Goal: Communication & Community: Answer question/provide support

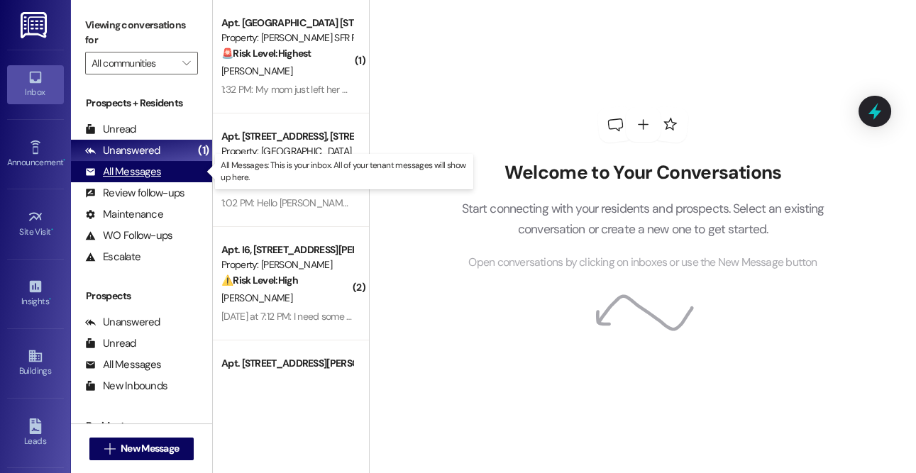
click at [143, 178] on div "All Messages" at bounding box center [123, 172] width 76 height 15
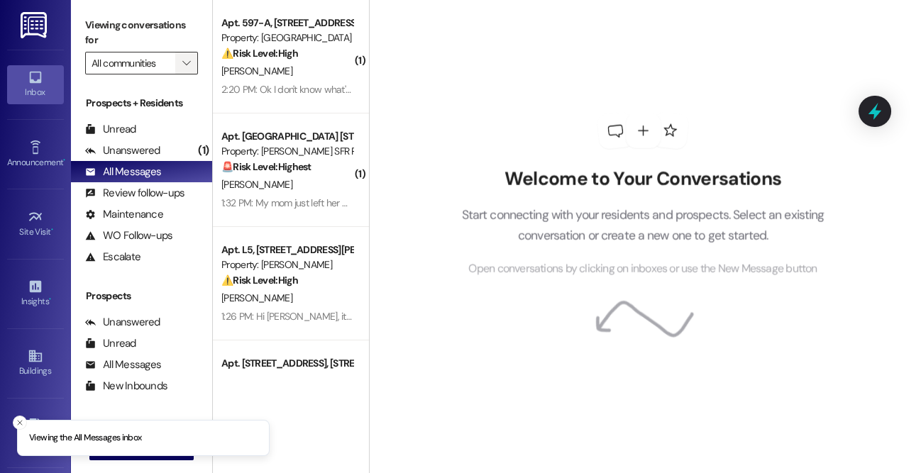
click at [180, 60] on span "" at bounding box center [186, 63] width 13 height 23
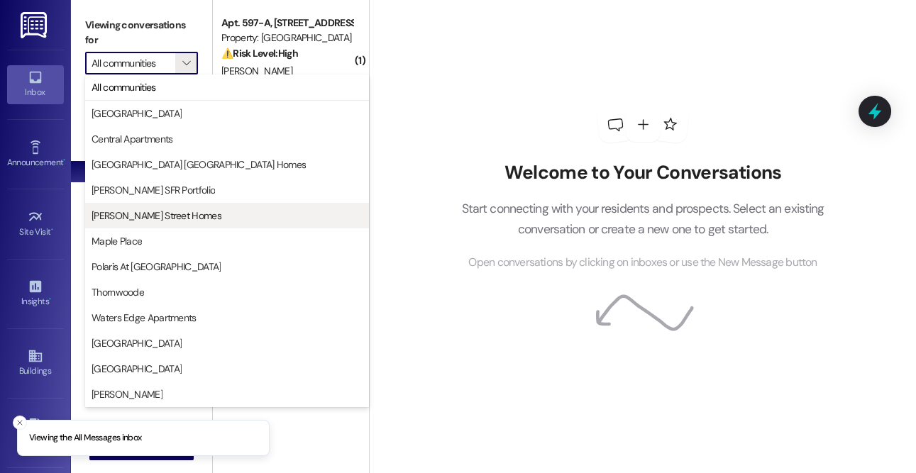
click at [153, 220] on span "[PERSON_NAME] Street Homes" at bounding box center [157, 216] width 130 height 14
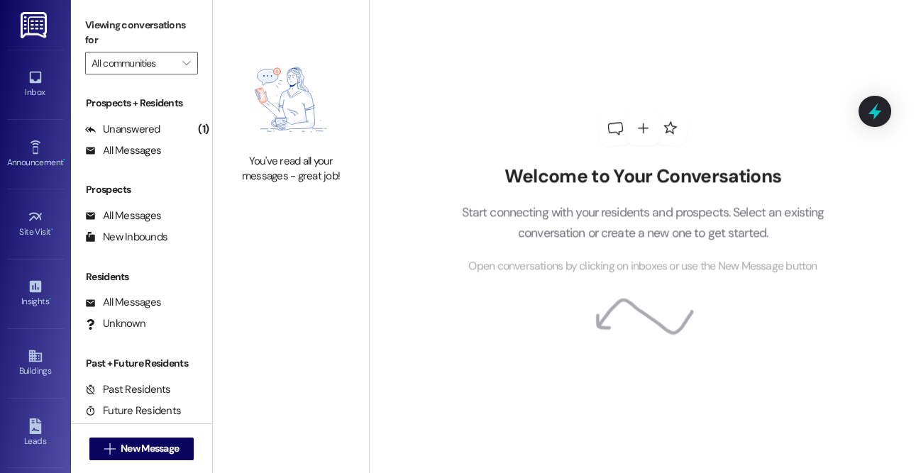
type input "[PERSON_NAME] Street Homes"
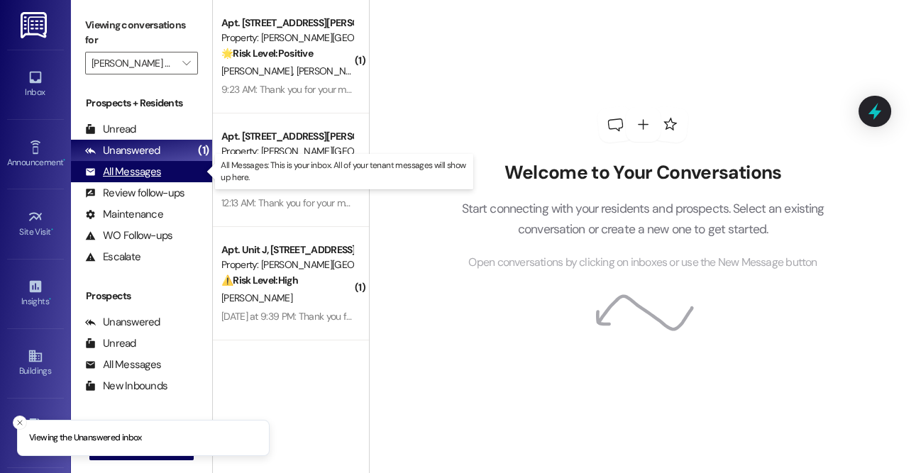
click at [131, 165] on div "All Messages" at bounding box center [123, 172] width 76 height 15
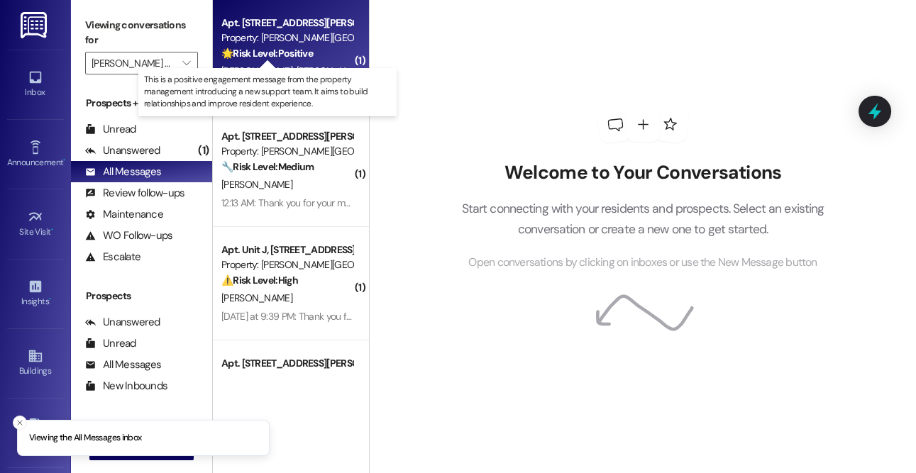
click at [268, 59] on strong "🌟 Risk Level: Positive" at bounding box center [267, 53] width 92 height 13
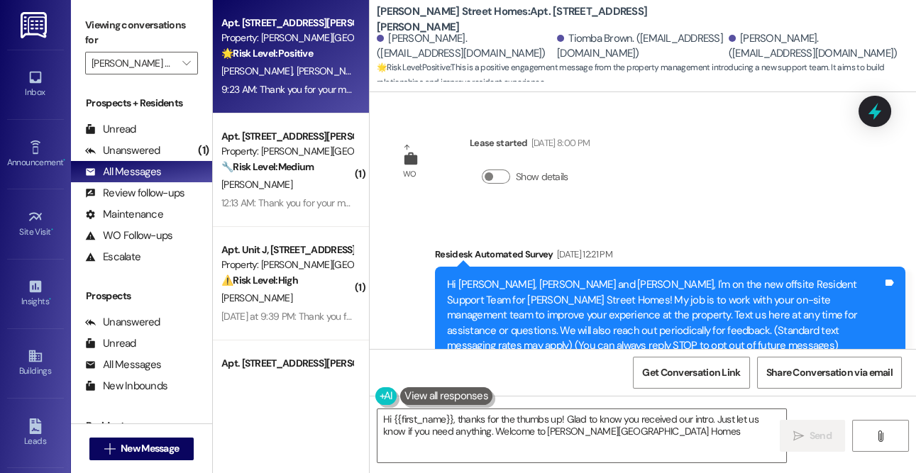
type textarea "Hi {{first_name}}, thanks for the thumbs up! Glad to know you received our intr…"
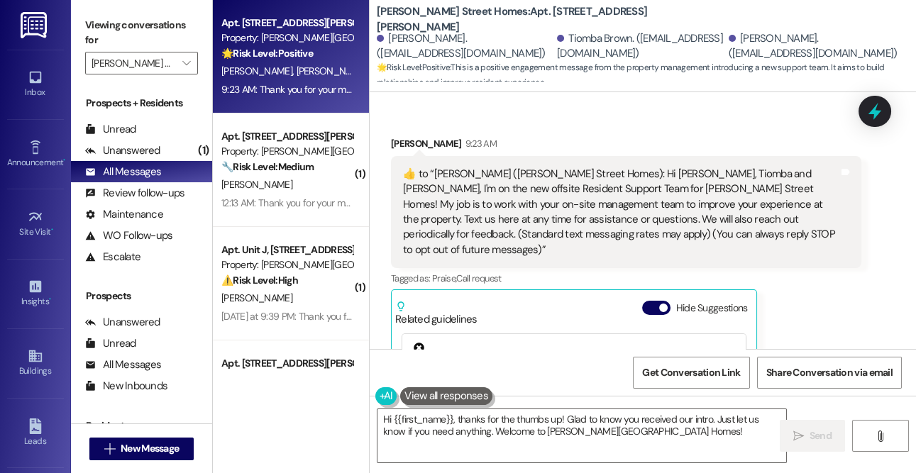
scroll to position [594, 0]
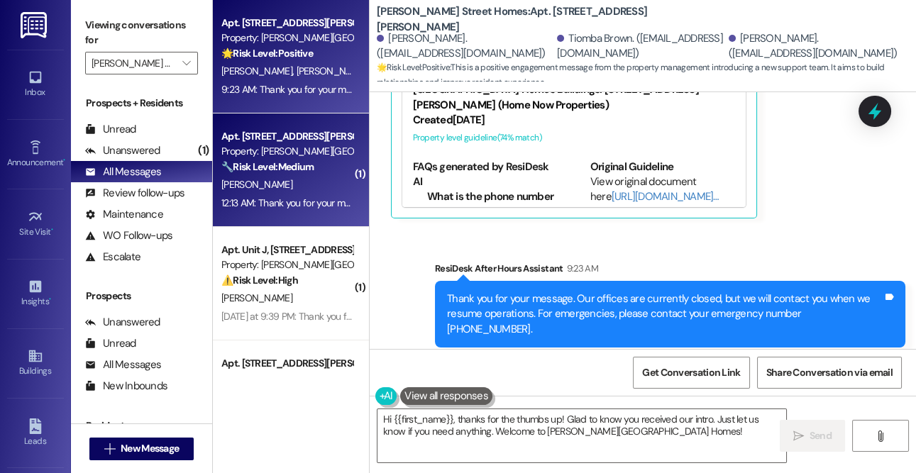
click at [302, 165] on strong "🔧 Risk Level: Medium" at bounding box center [267, 166] width 92 height 13
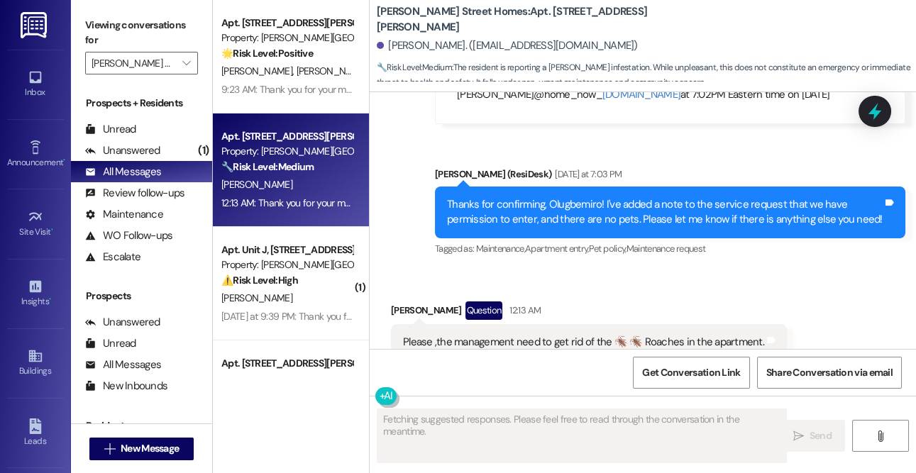
scroll to position [2239, 0]
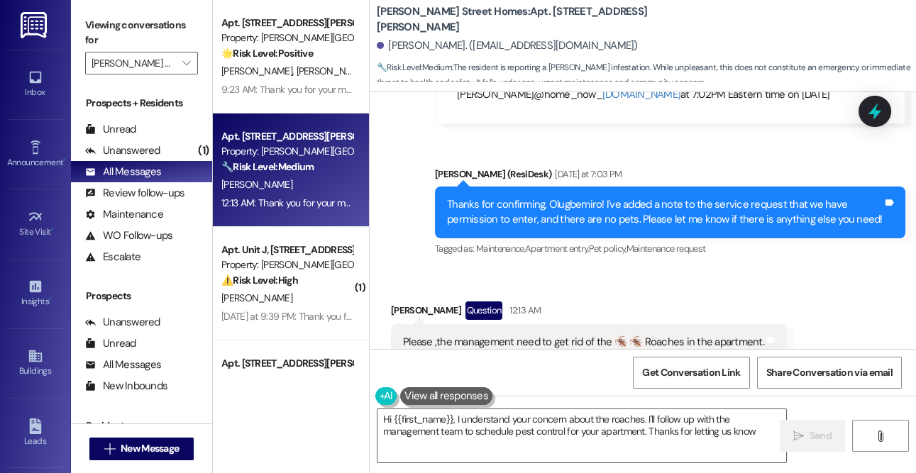
type textarea "Hi {{first_name}}, I understand your concern about the roaches. I'll follow up …"
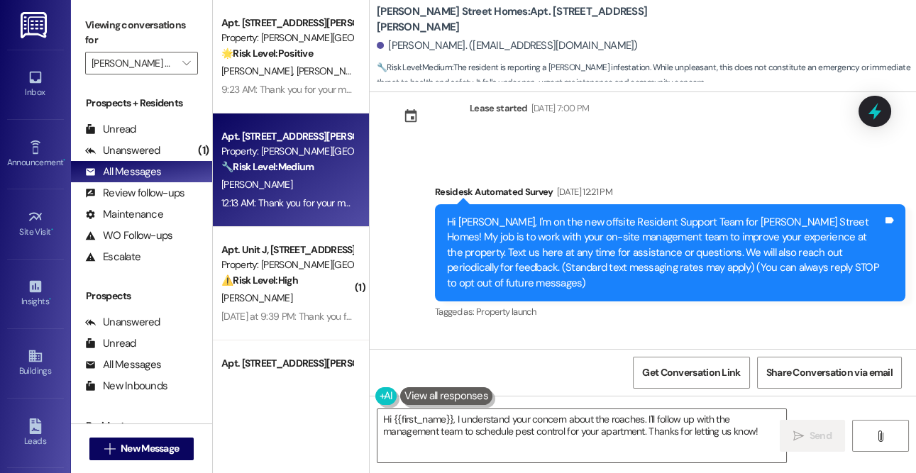
scroll to position [0, 0]
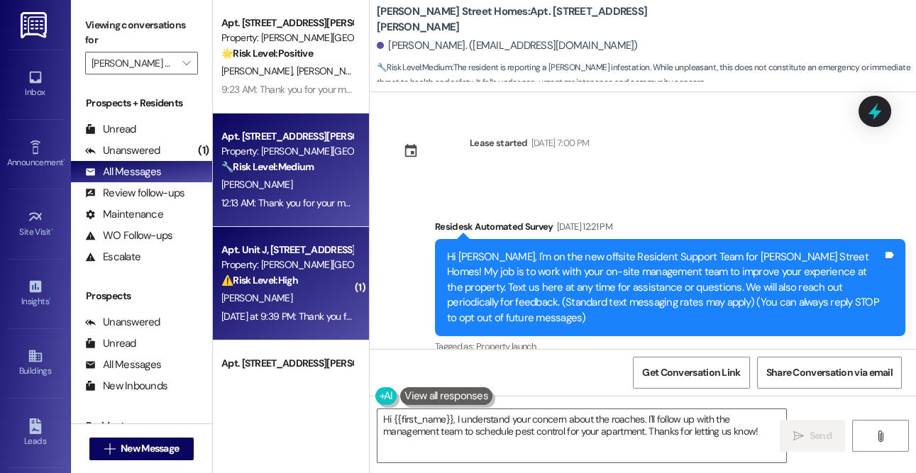
click at [289, 270] on div "Property: [PERSON_NAME][GEOGRAPHIC_DATA] Homes" at bounding box center [286, 265] width 131 height 15
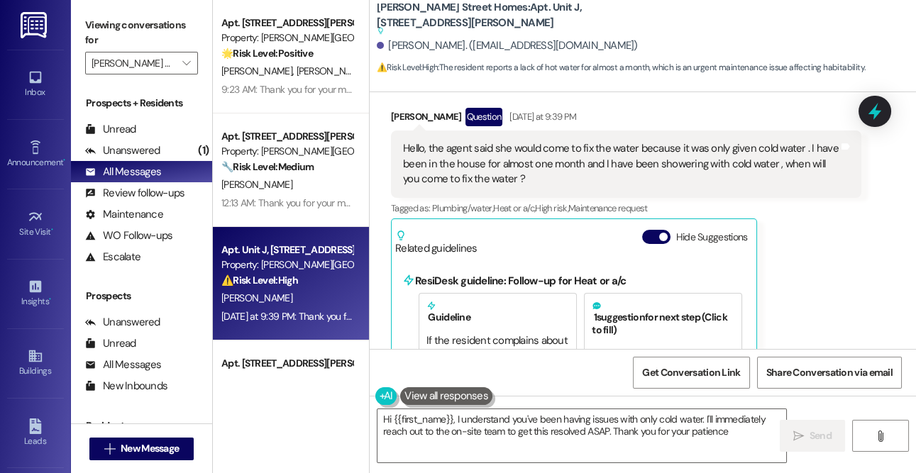
type textarea "Hi {{first_name}}, I understand you've been having issues with only cold water.…"
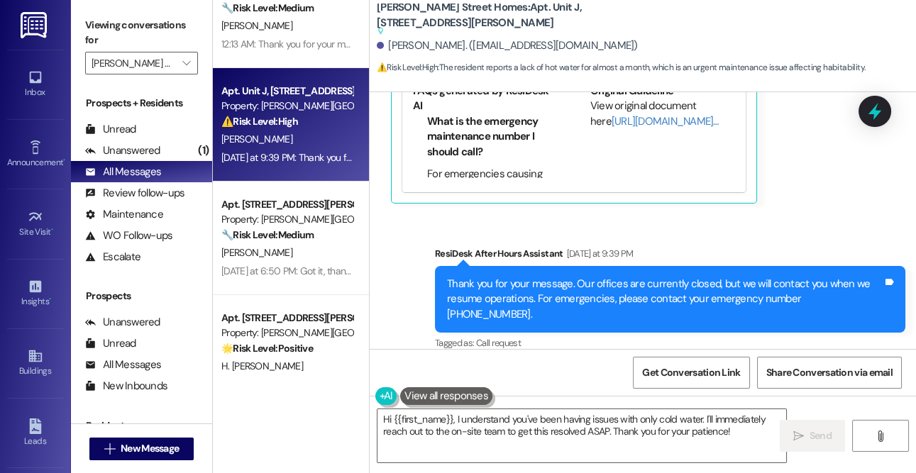
scroll to position [170, 0]
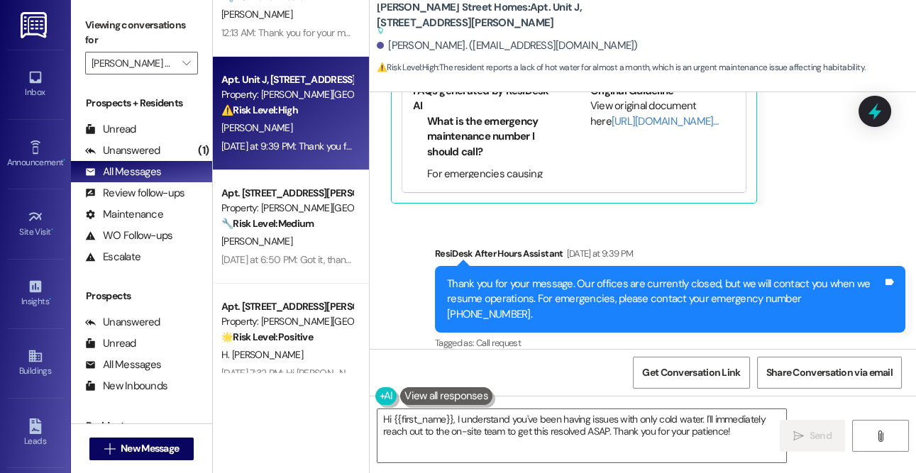
click at [289, 230] on div "🔧 Risk Level: Medium The resident is reporting a broken dishwasher that has not…" at bounding box center [286, 223] width 131 height 15
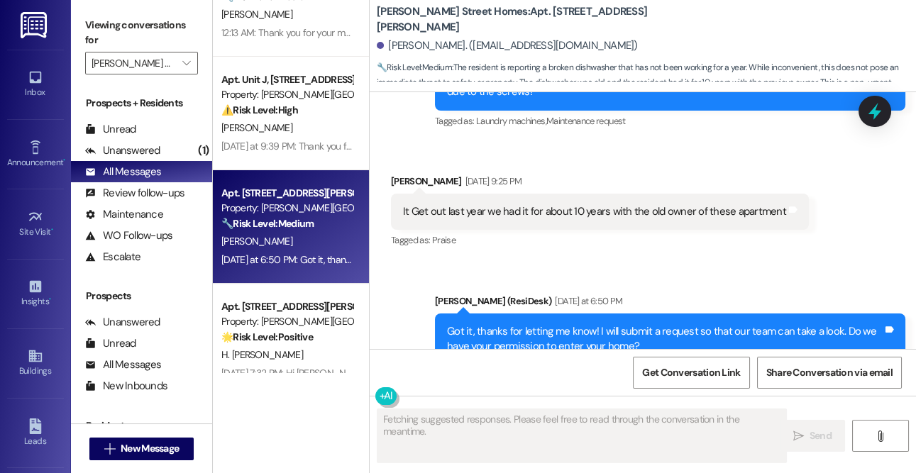
scroll to position [1895, 0]
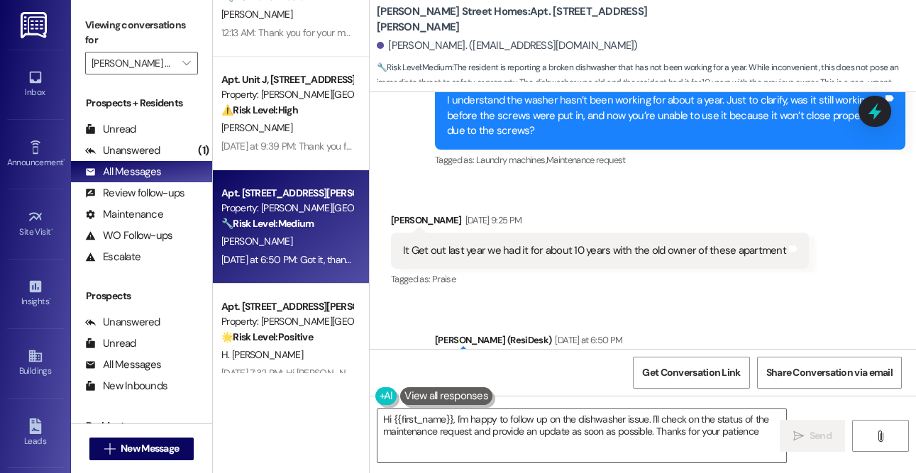
type textarea "Hi {{first_name}}, I'm happy to follow up on the dishwasher issue. I'll check o…"
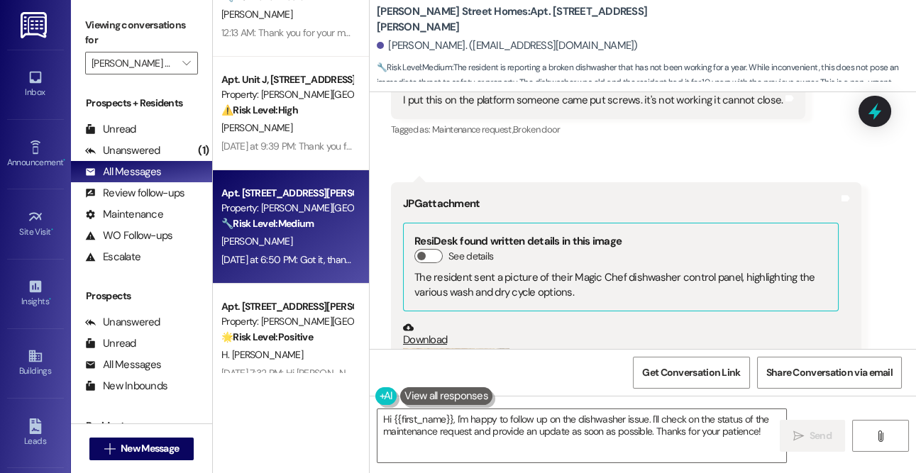
scroll to position [939, 0]
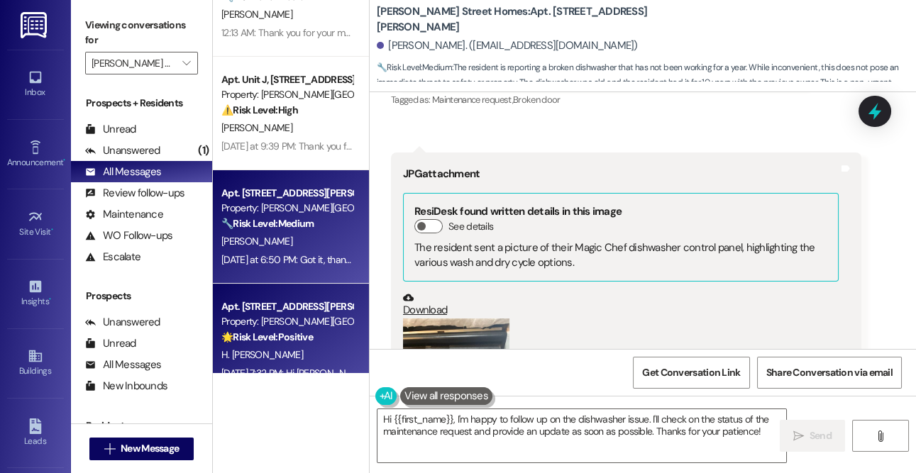
click at [309, 331] on strong "🌟 Risk Level: Positive" at bounding box center [267, 337] width 92 height 13
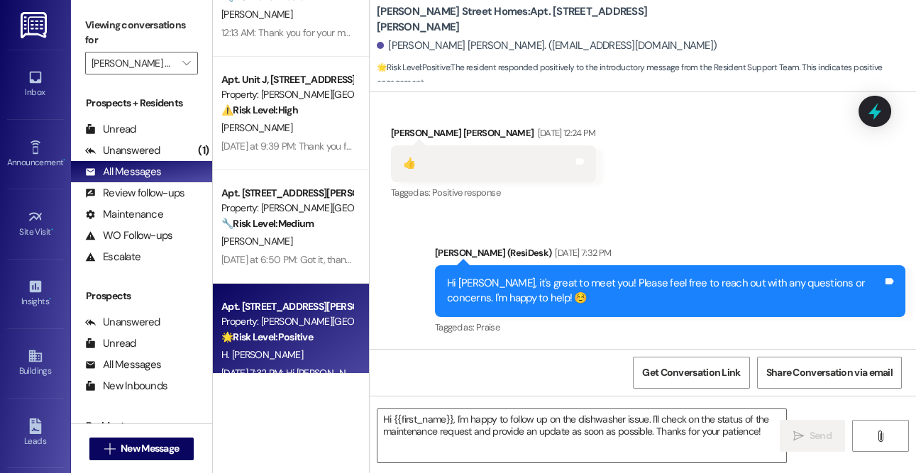
type textarea "Fetching suggested responses. Please feel free to read through the conversation…"
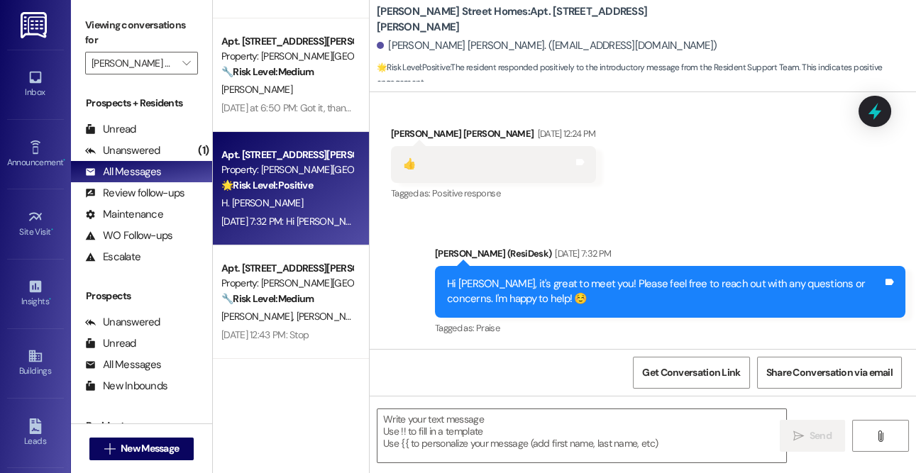
scroll to position [352, 0]
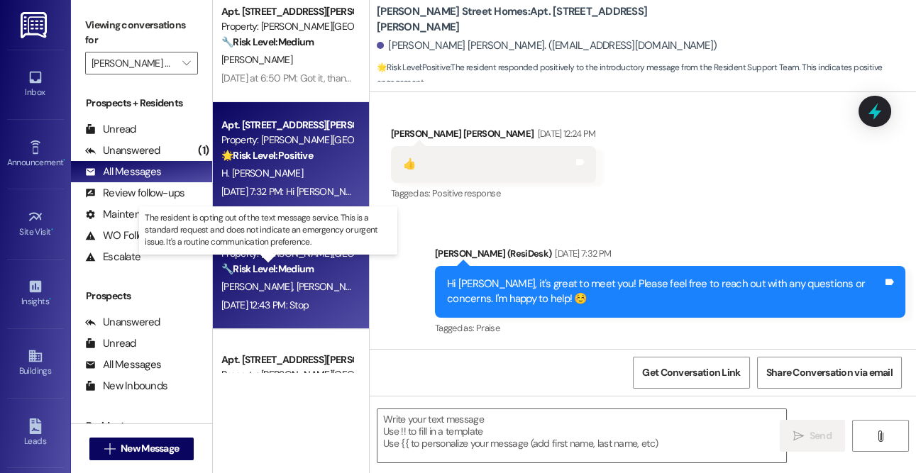
click at [305, 263] on strong "🔧 Risk Level: Medium" at bounding box center [267, 269] width 92 height 13
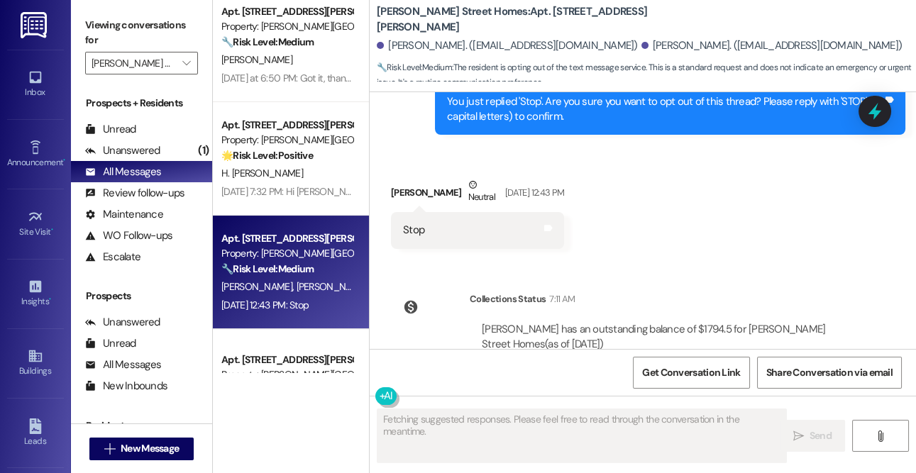
scroll to position [506, 0]
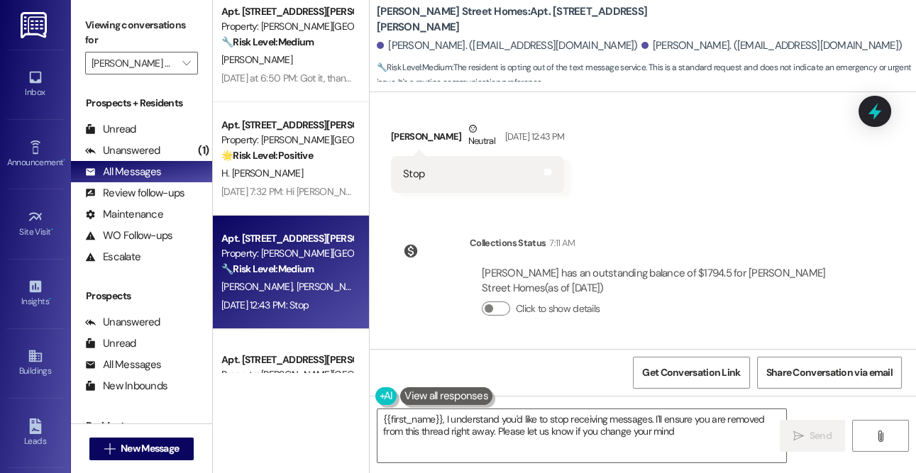
type textarea "{{first_name}}, I understand you'd like to stop receiving messages. I'll ensure…"
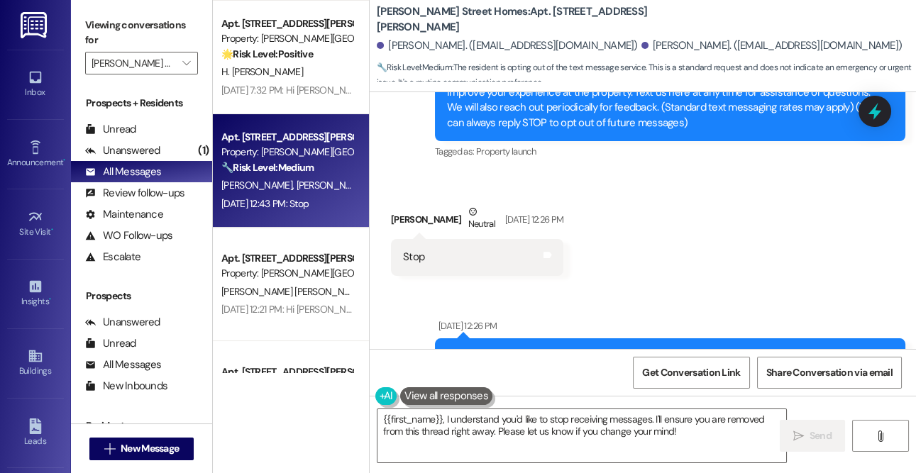
scroll to position [520, 0]
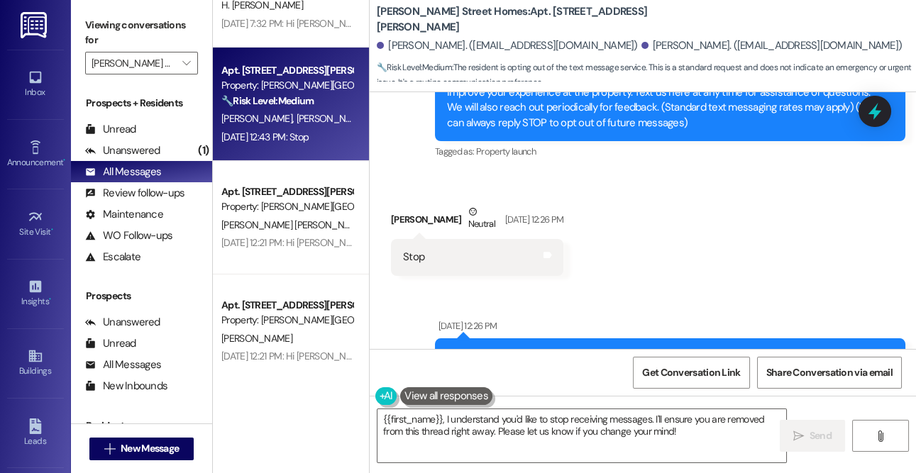
click at [286, 234] on div "[DATE] 12:21 PM: Hi [PERSON_NAME], I'm on the new offsite Resident Support Team…" at bounding box center [287, 243] width 134 height 18
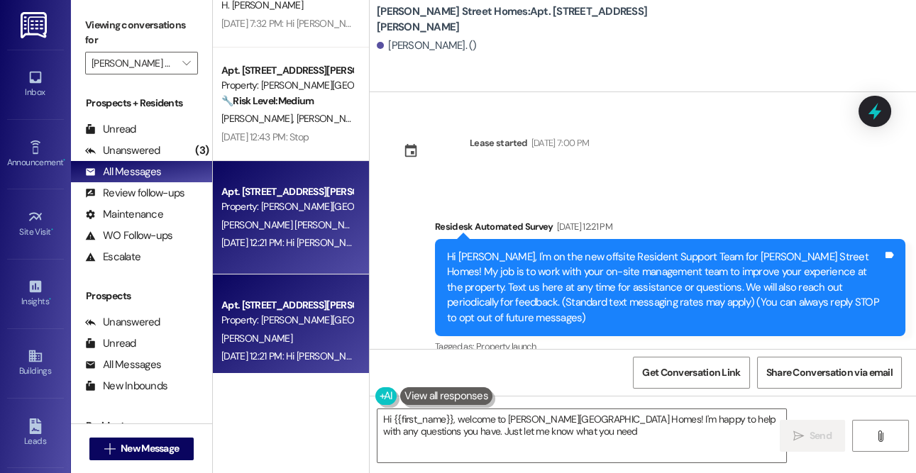
type textarea "Hi {{first_name}}, welcome to [PERSON_NAME][GEOGRAPHIC_DATA] Homes! I'm happy t…"
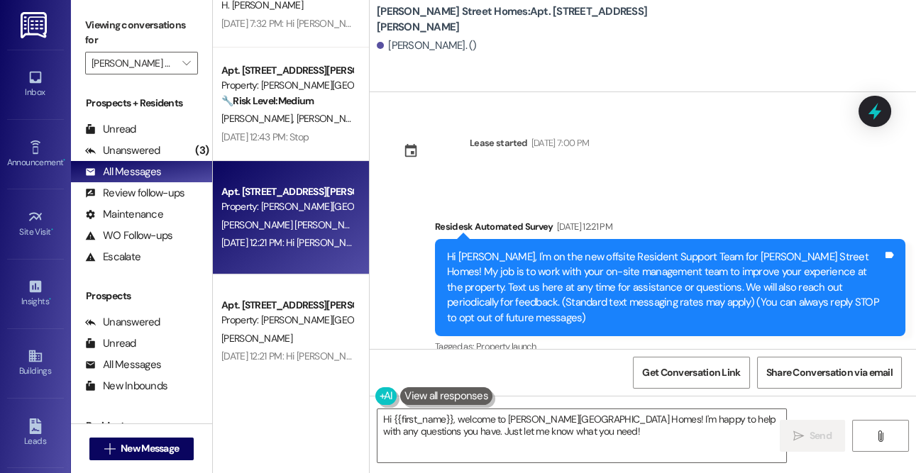
scroll to position [19, 0]
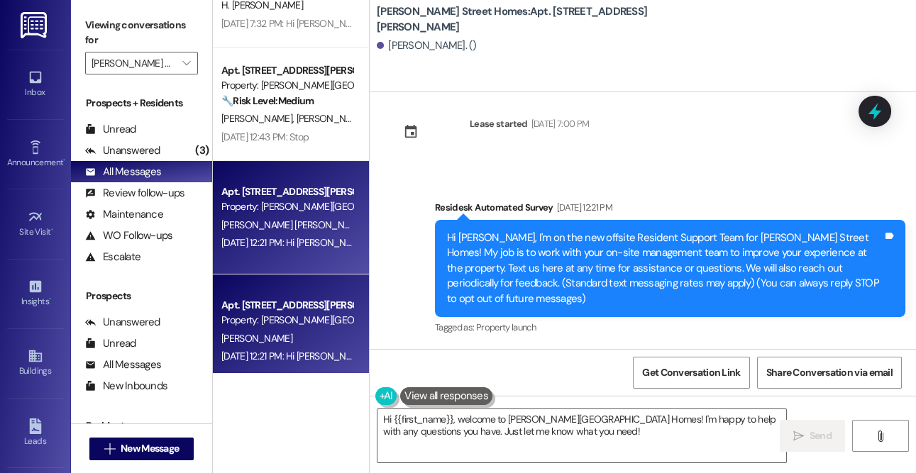
click at [333, 324] on div "Property: [PERSON_NAME][GEOGRAPHIC_DATA] Homes" at bounding box center [286, 320] width 131 height 15
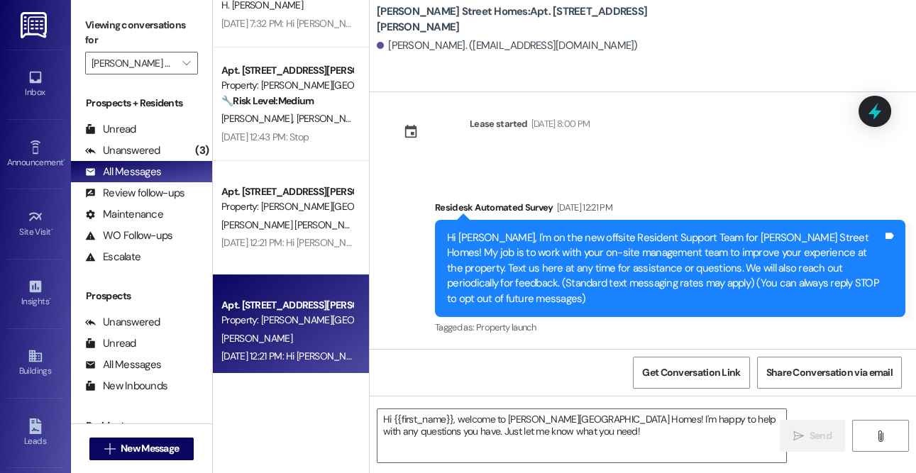
type textarea "Fetching suggested responses. Please feel free to read through the conversation…"
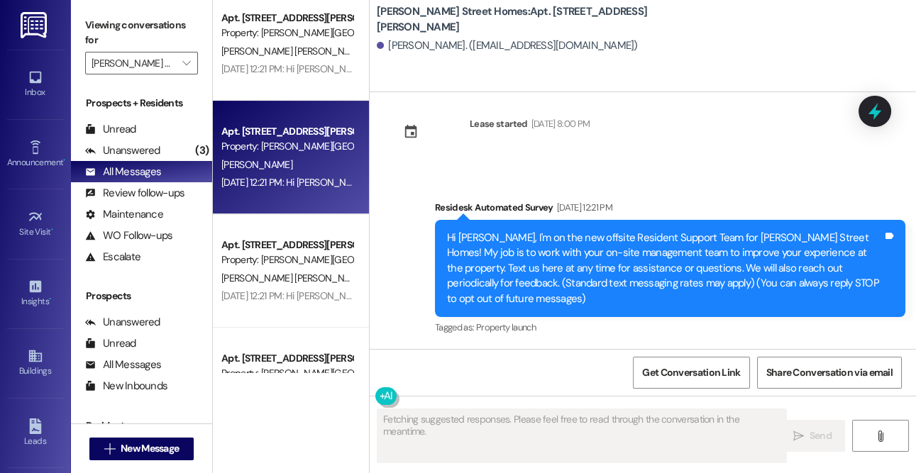
scroll to position [770, 0]
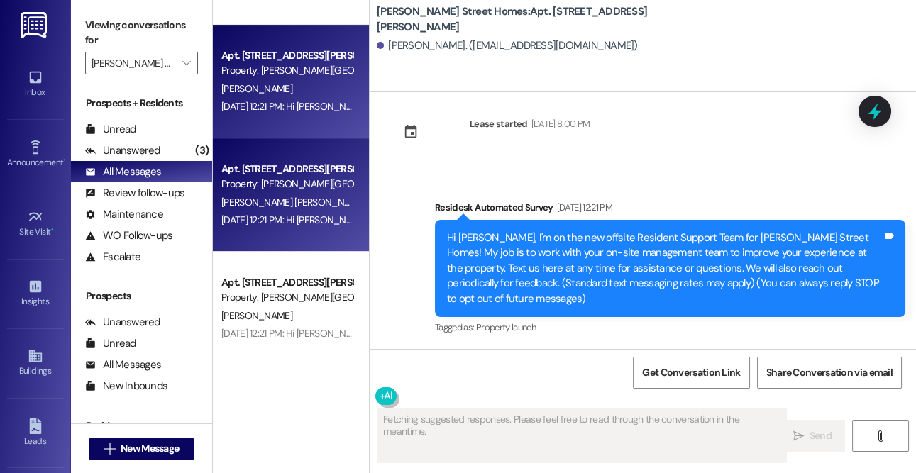
click at [270, 177] on div "Property: [PERSON_NAME][GEOGRAPHIC_DATA] Homes" at bounding box center [286, 184] width 131 height 15
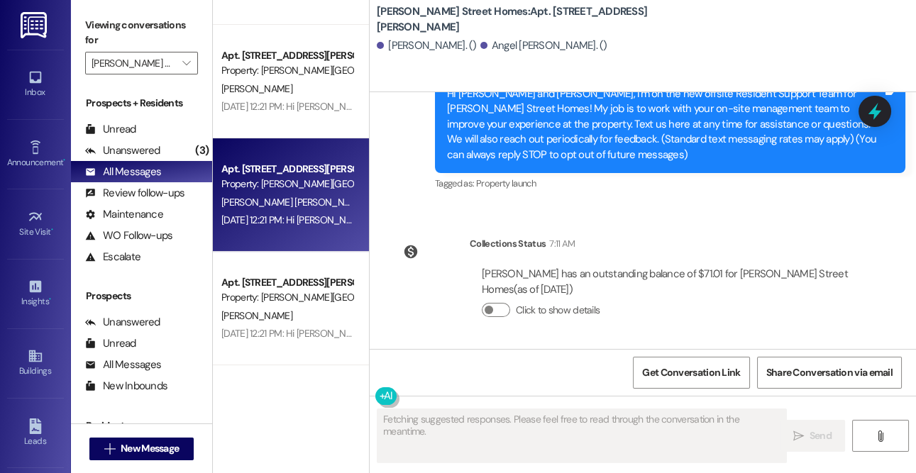
scroll to position [165, 0]
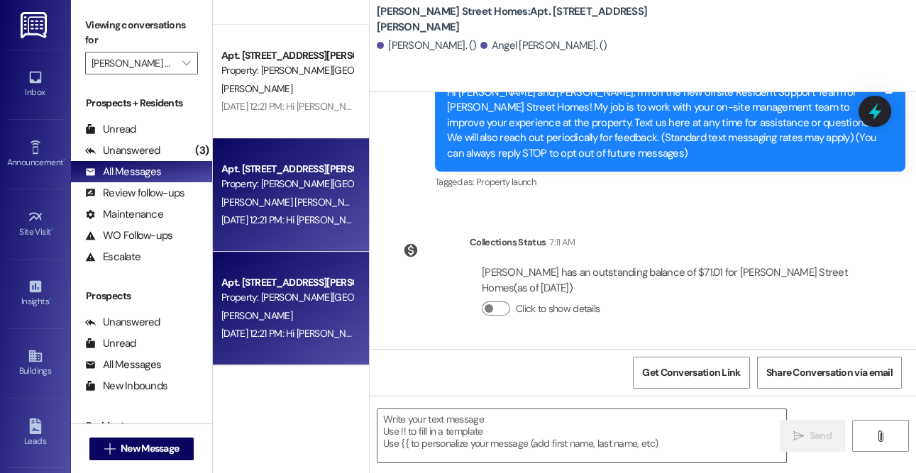
click at [341, 346] on div "Apt. Unit I, [STREET_ADDRESS][PERSON_NAME] Property: [PERSON_NAME][GEOGRAPHIC_D…" at bounding box center [291, 309] width 156 height 114
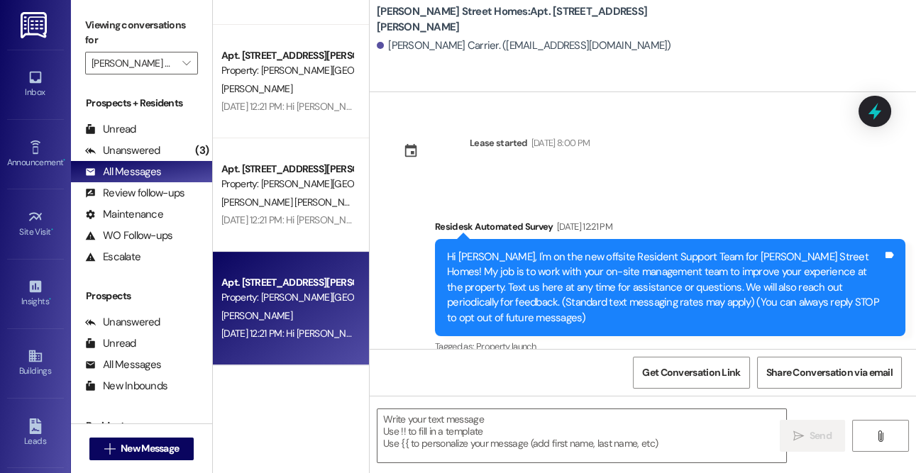
type textarea "Fetching suggested responses. Please feel free to read through the conversation…"
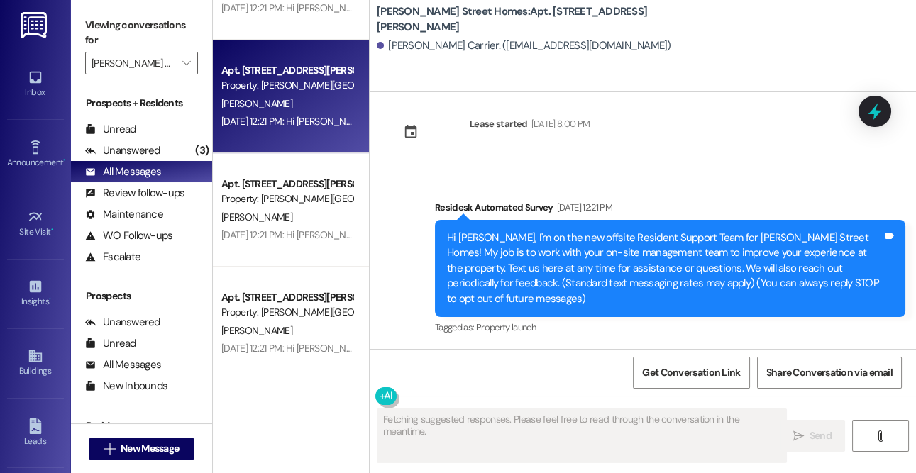
scroll to position [1052, 0]
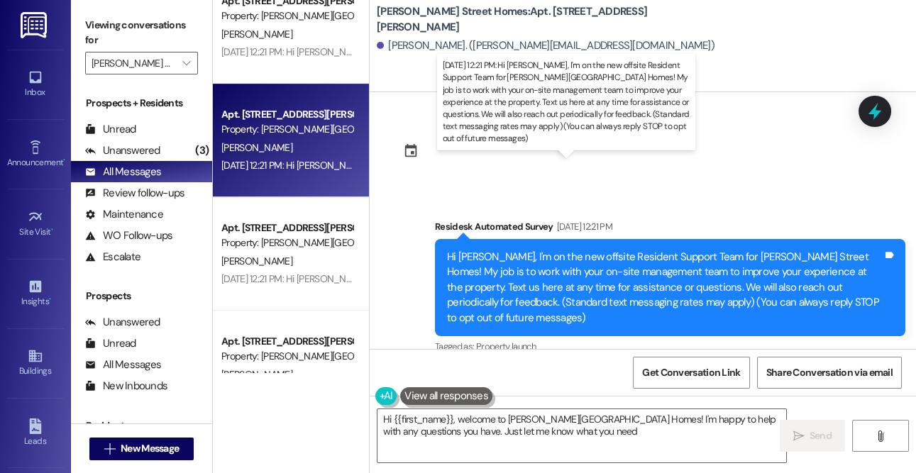
type textarea "Hi {{first_name}}, welcome to [PERSON_NAME][GEOGRAPHIC_DATA] Homes! I'm happy t…"
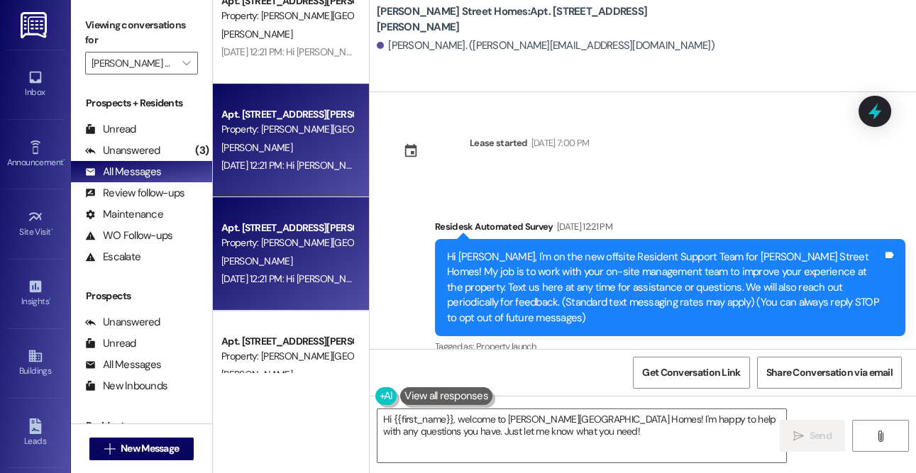
click at [285, 216] on div "Apt. Unit L, [STREET_ADDRESS][PERSON_NAME] Property: [PERSON_NAME][GEOGRAPHIC_D…" at bounding box center [291, 254] width 156 height 114
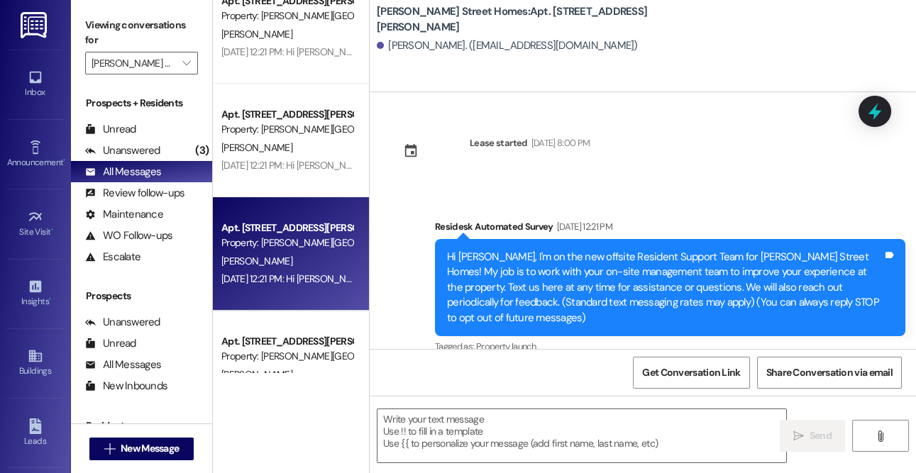
type textarea "Fetching suggested responses. Please feel free to read through the conversation…"
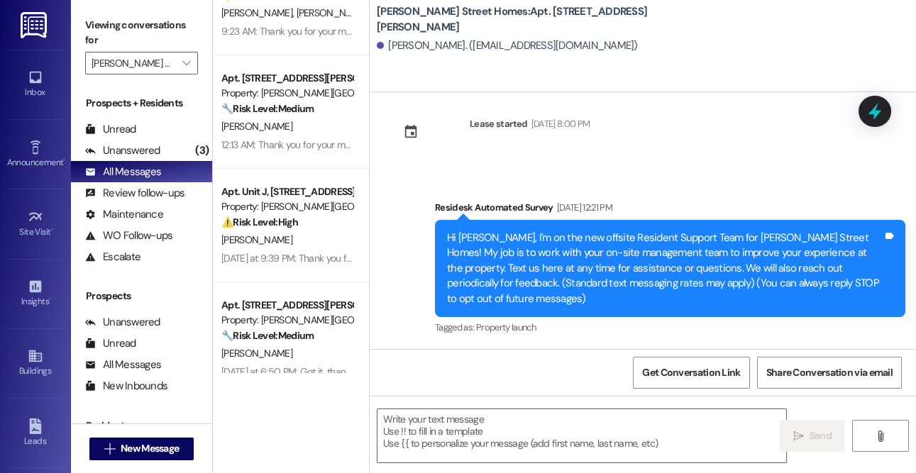
scroll to position [0, 0]
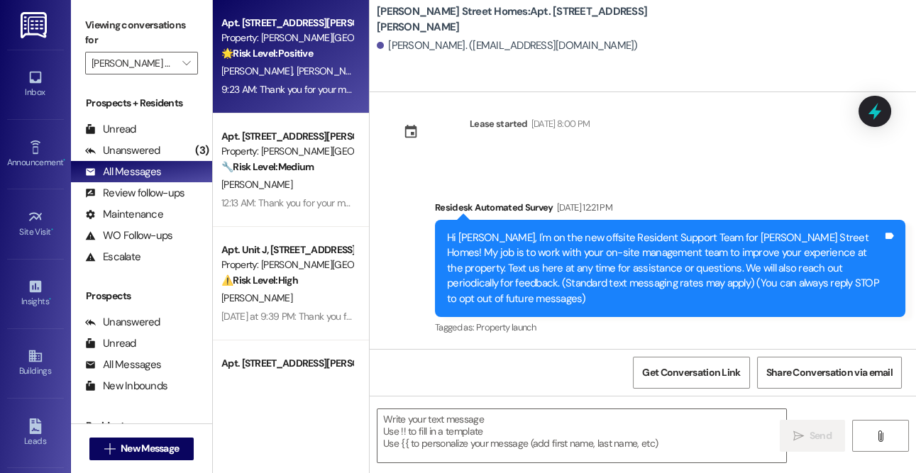
click at [279, 91] on div "9:23 AM: Thank you for your message. Our offices are currently closed, but we w…" at bounding box center [637, 89] width 832 height 13
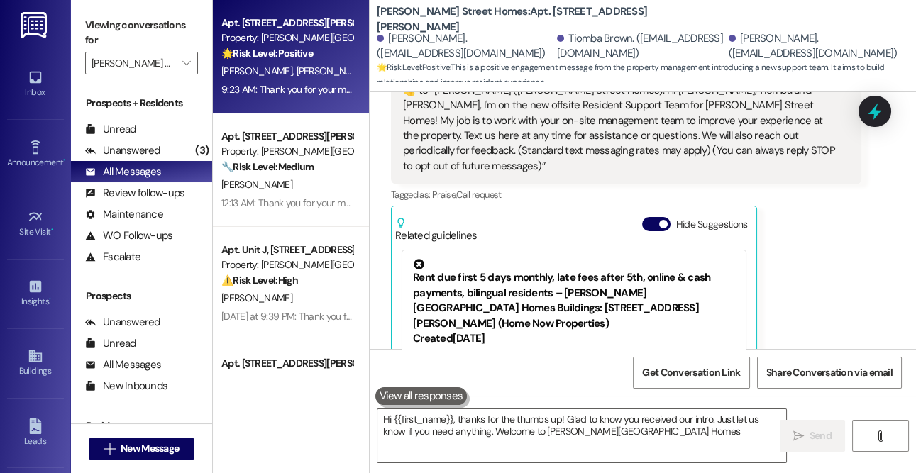
type textarea "Hi {{first_name}}, thanks for the thumbs up! Glad to know you received our intr…"
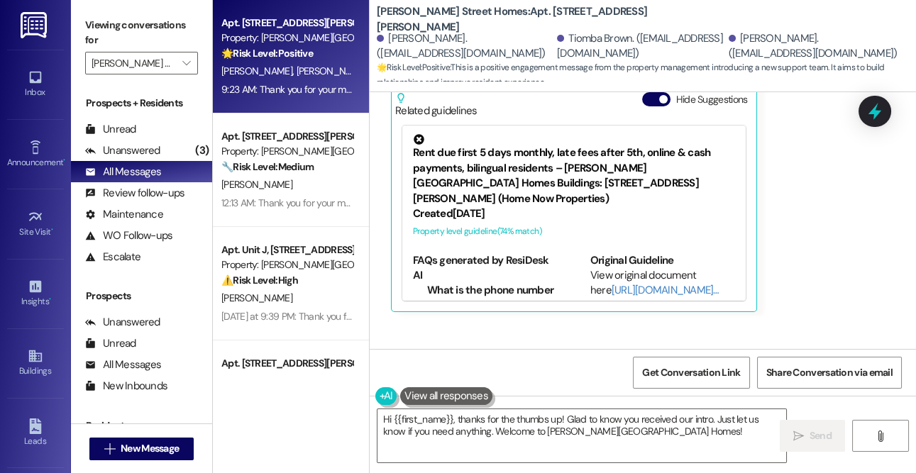
scroll to position [594, 0]
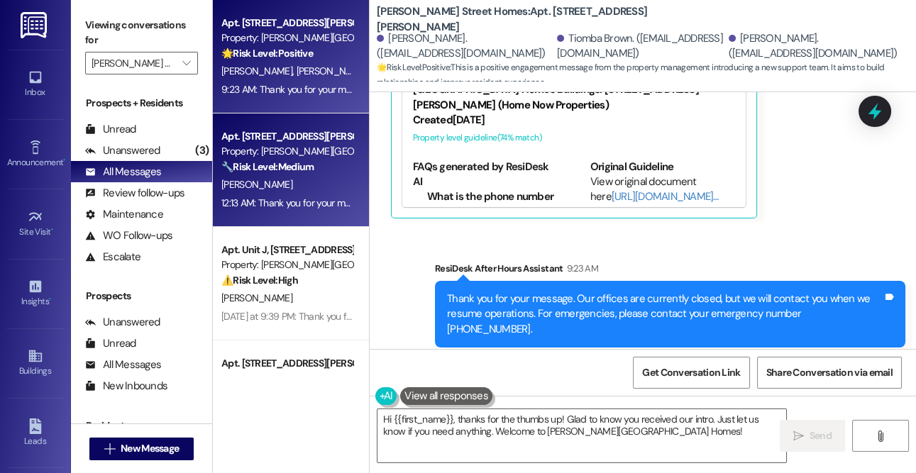
click at [297, 160] on div "🔧 Risk Level: Medium The resident is reporting a [PERSON_NAME] [MEDICAL_DATA]. …" at bounding box center [286, 167] width 131 height 15
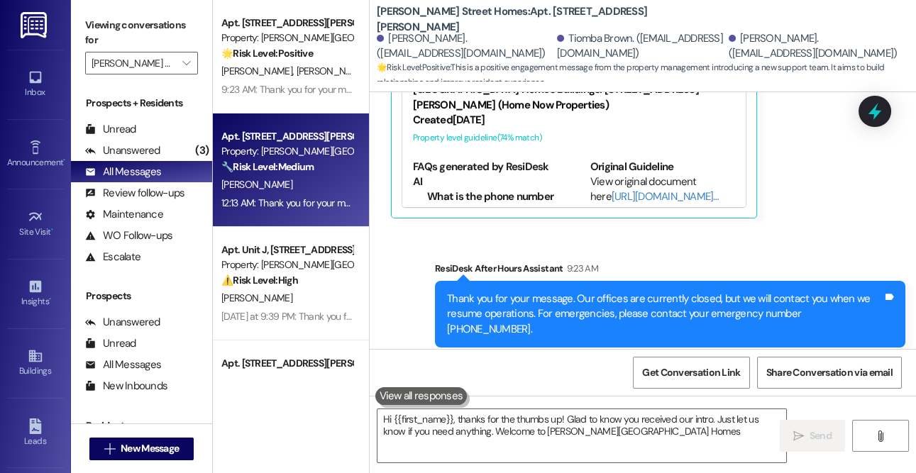
type textarea "Hi {{first_name}}, thanks for the thumbs up! Glad to know you received our intr…"
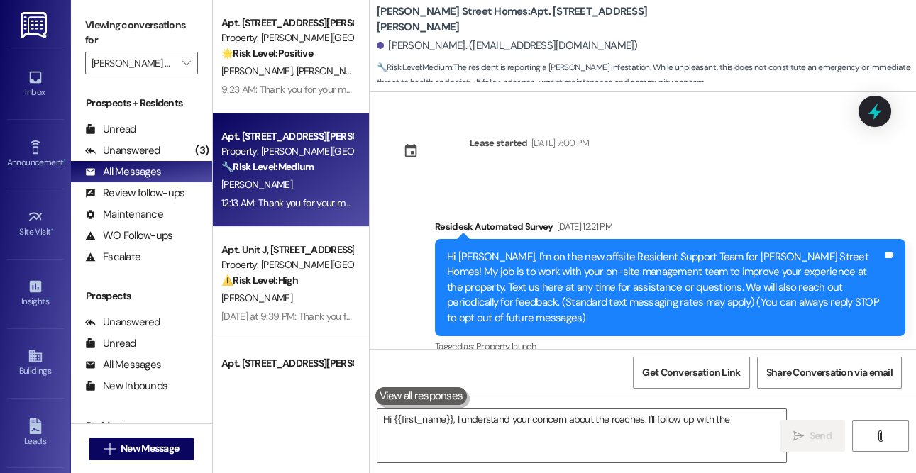
scroll to position [2371, 0]
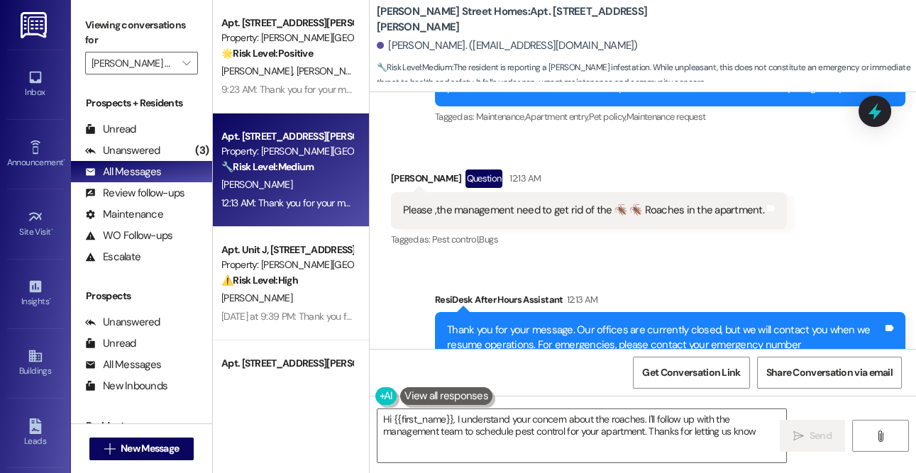
type textarea "Hi {{first_name}}, I understand your concern about the roaches. I'll follow up …"
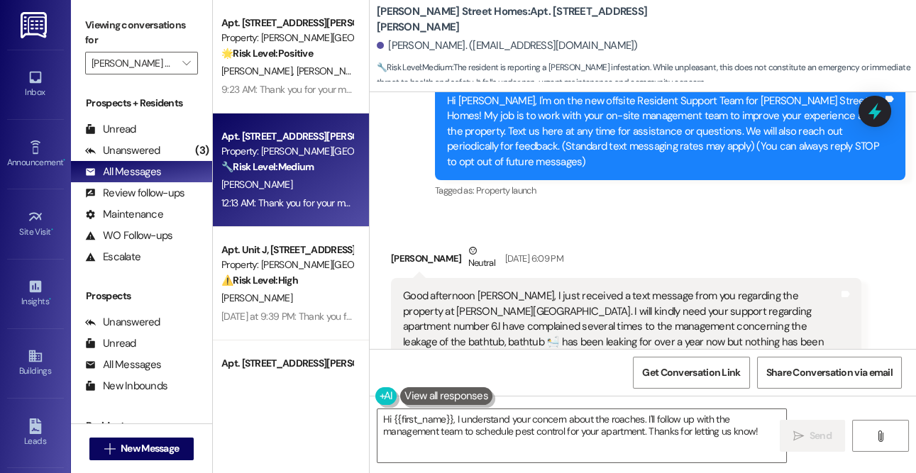
scroll to position [0, 0]
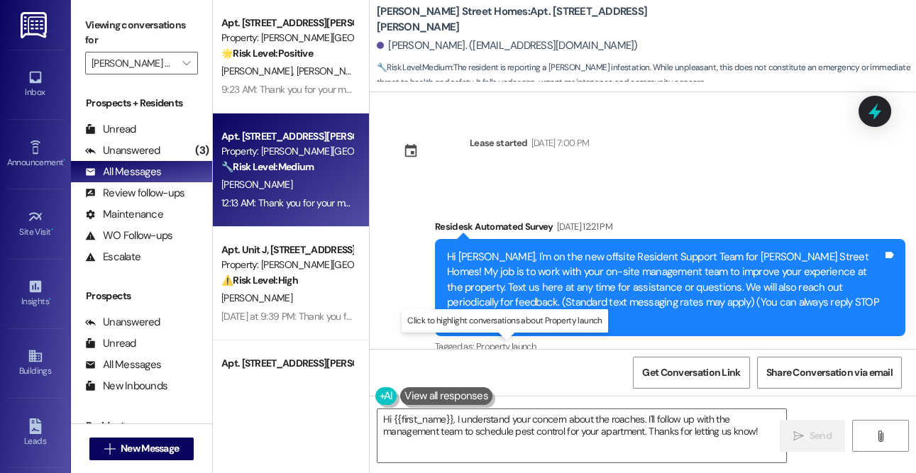
drag, startPoint x: 436, startPoint y: 226, endPoint x: 480, endPoint y: 324, distance: 108.0
click at [487, 352] on div "Lease started [DATE] 7:00 PM Survey, sent via SMS Residesk Automated Survey [DA…" at bounding box center [643, 328] width 546 height 473
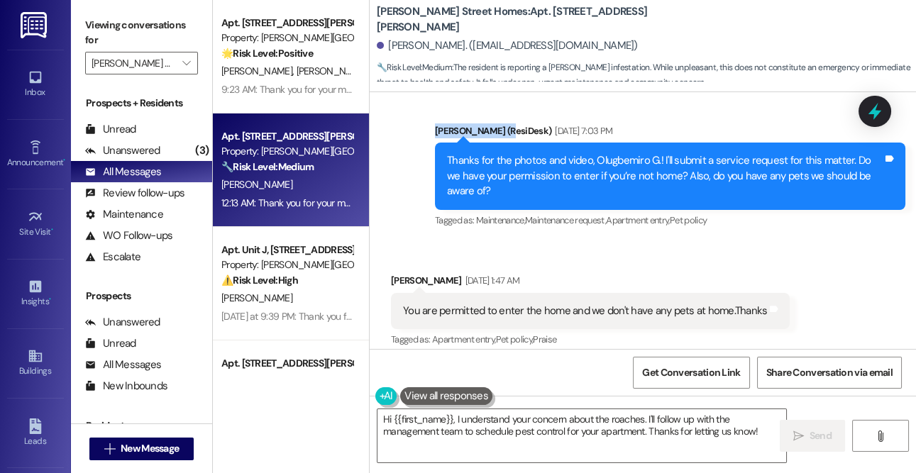
scroll to position [1724, 0]
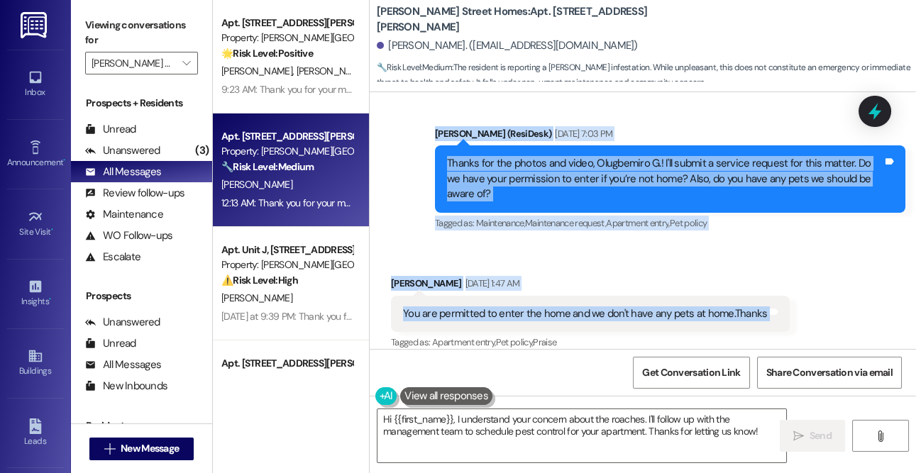
drag, startPoint x: 446, startPoint y: 258, endPoint x: 798, endPoint y: 284, distance: 352.2
click at [798, 284] on div "Lease started [DATE] 7:00 PM Survey, sent via SMS Residesk Automated Survey [DA…" at bounding box center [643, 220] width 546 height 257
copy div "Lo Ipsumdolor S., A'c ad eli sed doeiusm Temporin Utlabor Etdo mag Aliqua Enima…"
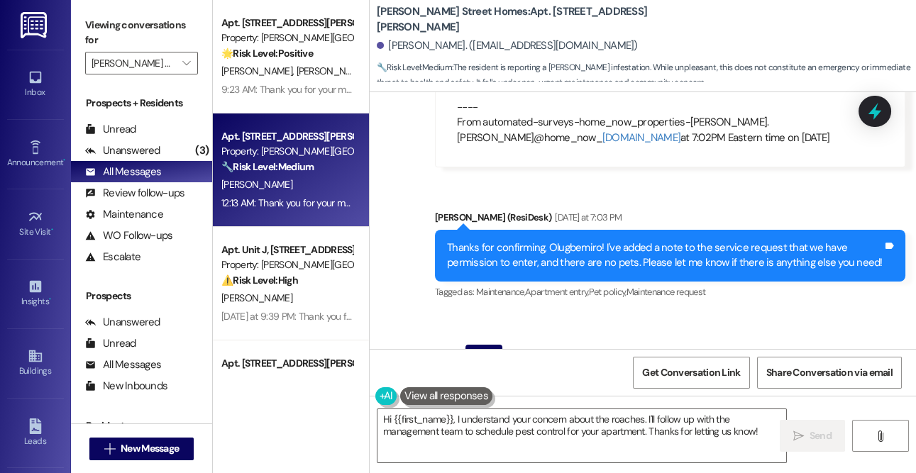
scroll to position [2197, 0]
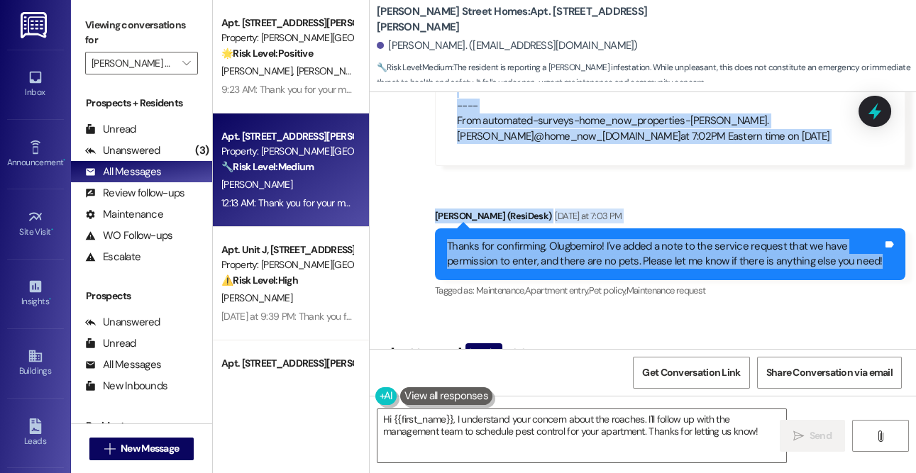
click at [869, 239] on div "Thanks for confirming, Olugbemiro! I've added a note to the service request tha…" at bounding box center [665, 254] width 436 height 31
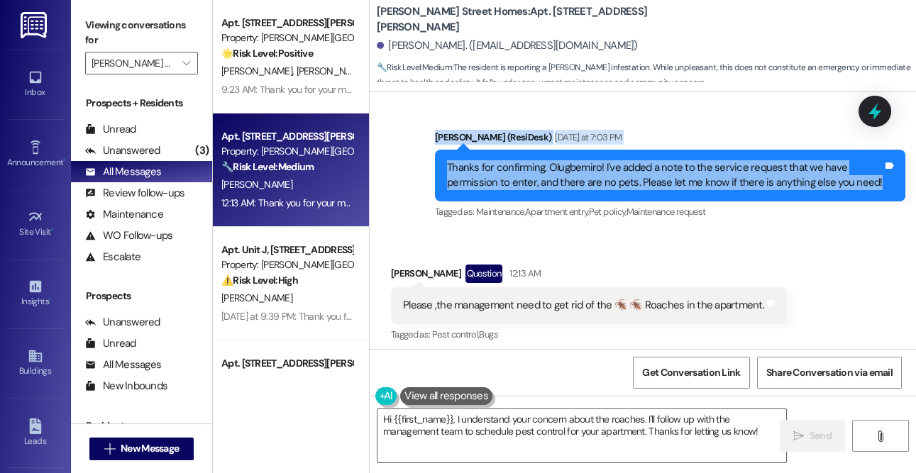
scroll to position [2260, 0]
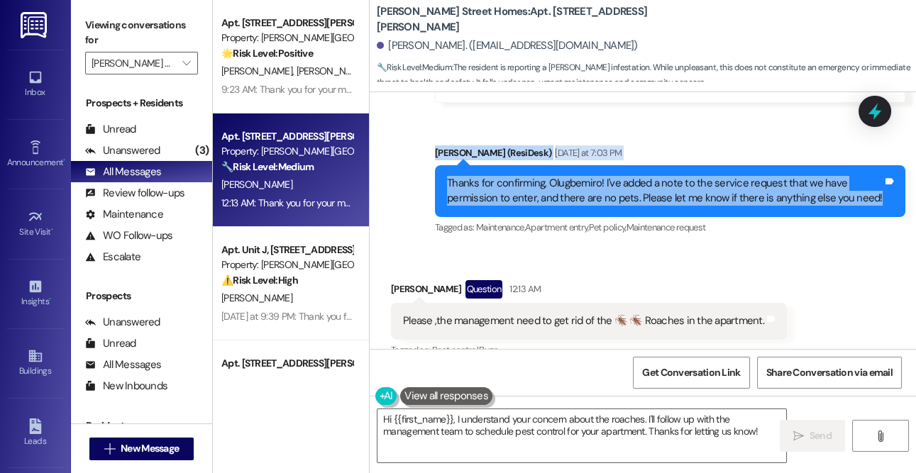
copy div "Lo Ipsumdolor S., A'c ad eli sed doeiusm Temporin Utlabor Etdo mag Aliqua Enima…"
click at [551, 280] on div "[PERSON_NAME] Question 12:13 AM" at bounding box center [589, 291] width 396 height 23
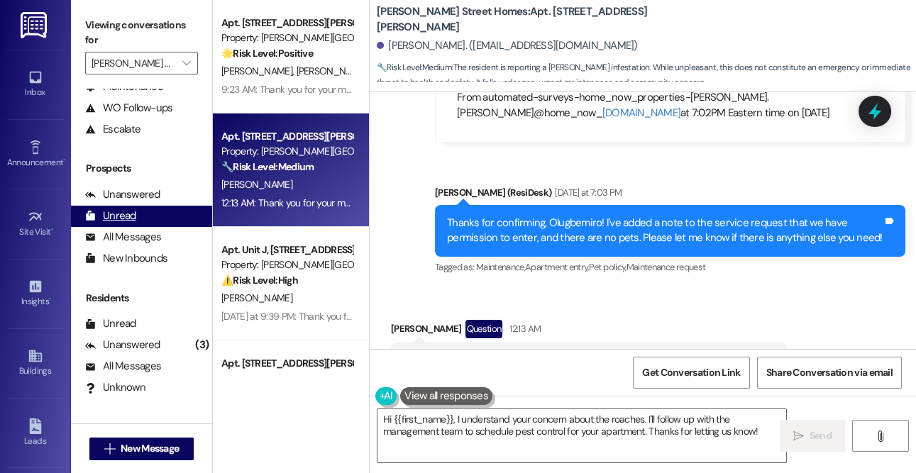
scroll to position [167, 0]
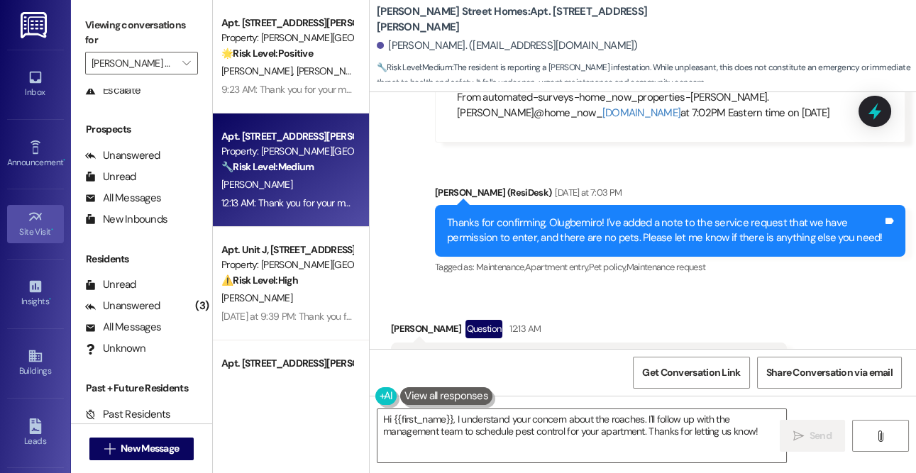
click at [31, 228] on div "Site Visit •" at bounding box center [35, 232] width 71 height 14
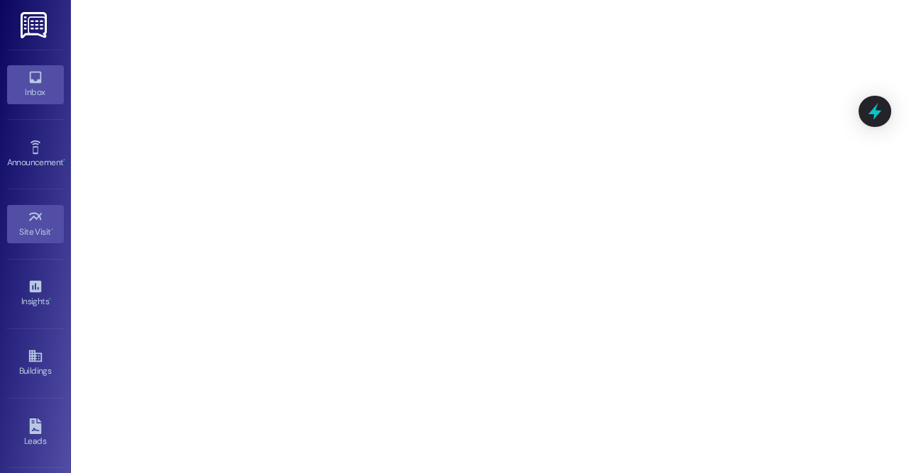
click at [31, 94] on div "Inbox" at bounding box center [35, 92] width 71 height 14
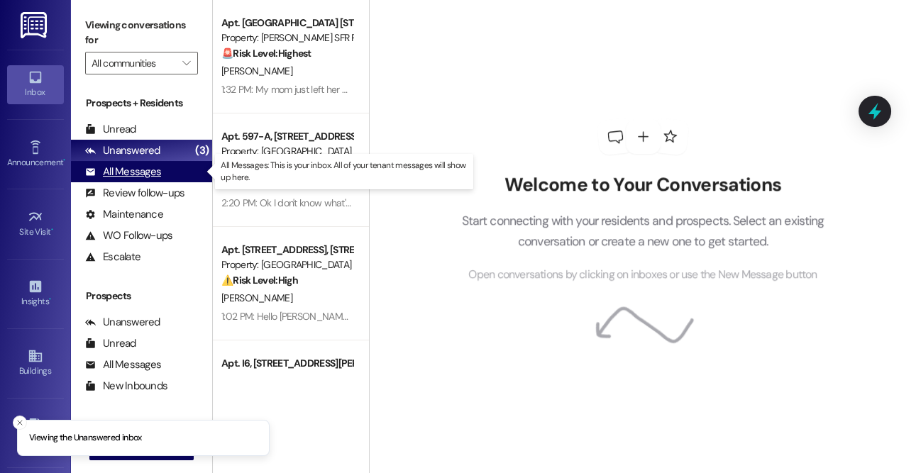
click at [146, 167] on div "All Messages" at bounding box center [123, 172] width 76 height 15
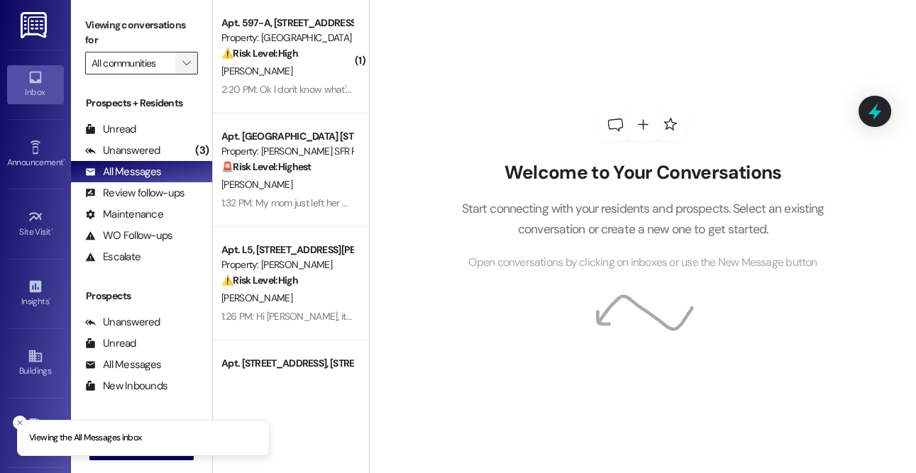
click at [190, 56] on span "" at bounding box center [186, 63] width 13 height 23
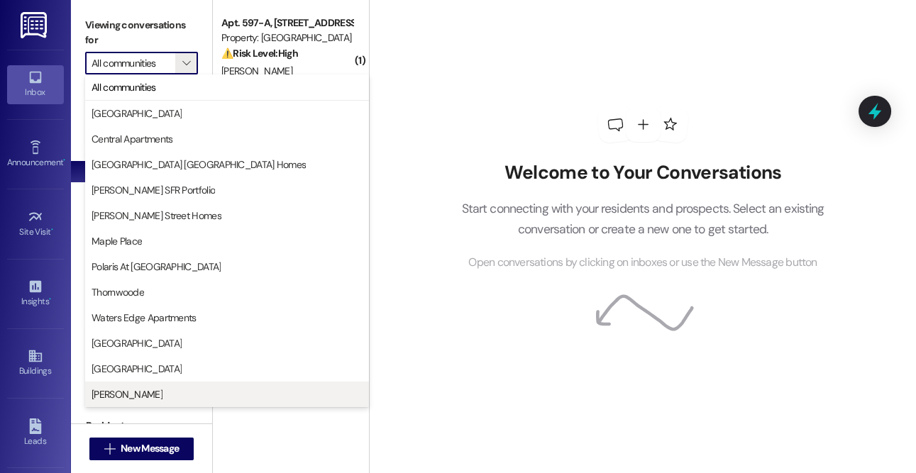
click at [135, 394] on span "[PERSON_NAME]" at bounding box center [227, 394] width 271 height 14
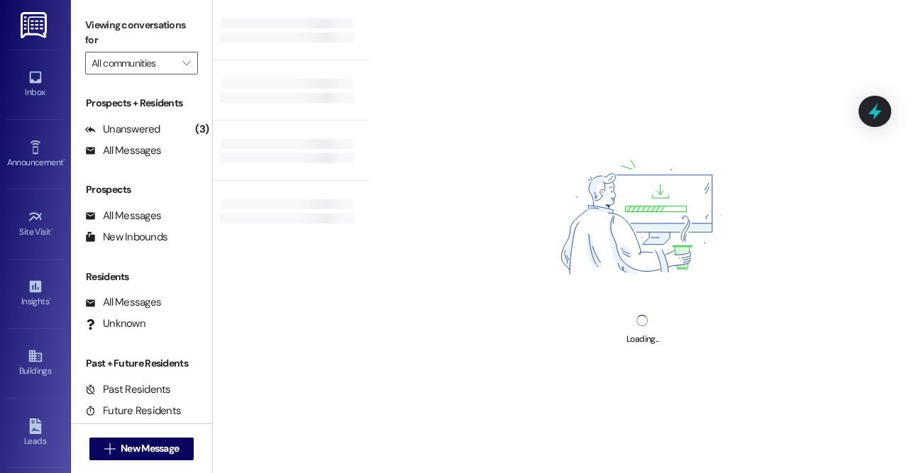
type input "[PERSON_NAME]"
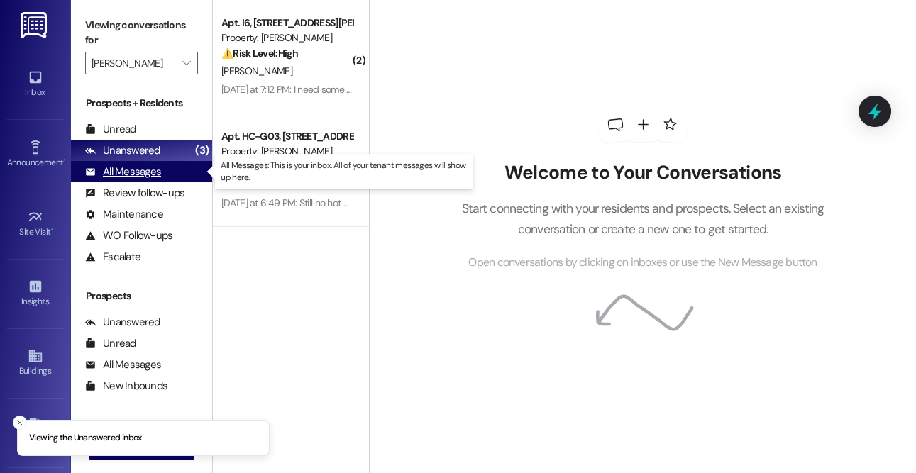
click at [167, 173] on div "All Messages (undefined)" at bounding box center [141, 171] width 141 height 21
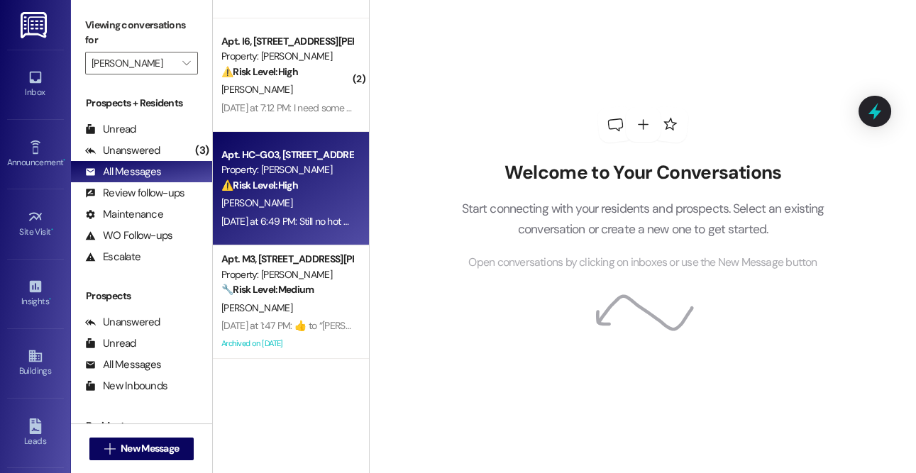
scroll to position [141, 0]
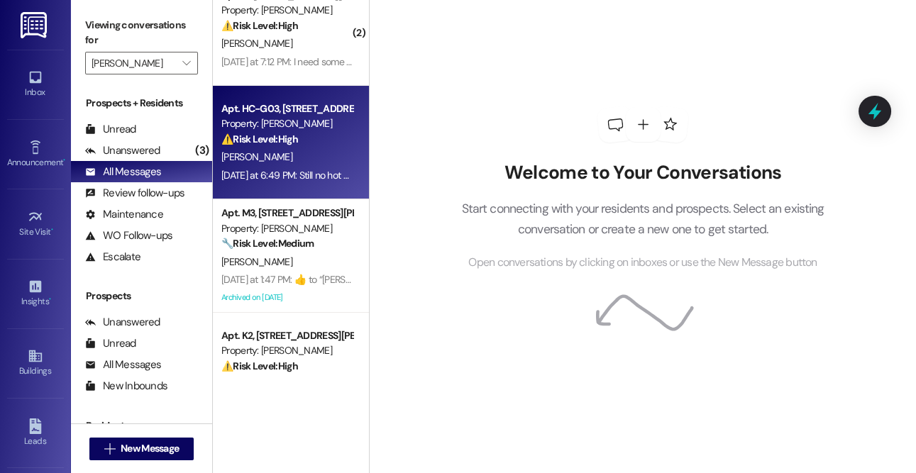
click at [294, 128] on div "Property: [PERSON_NAME]" at bounding box center [286, 123] width 131 height 15
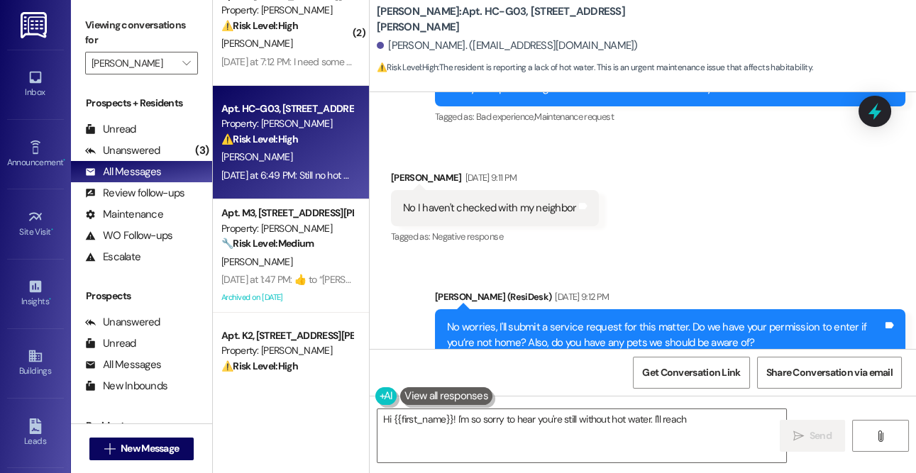
scroll to position [1903, 0]
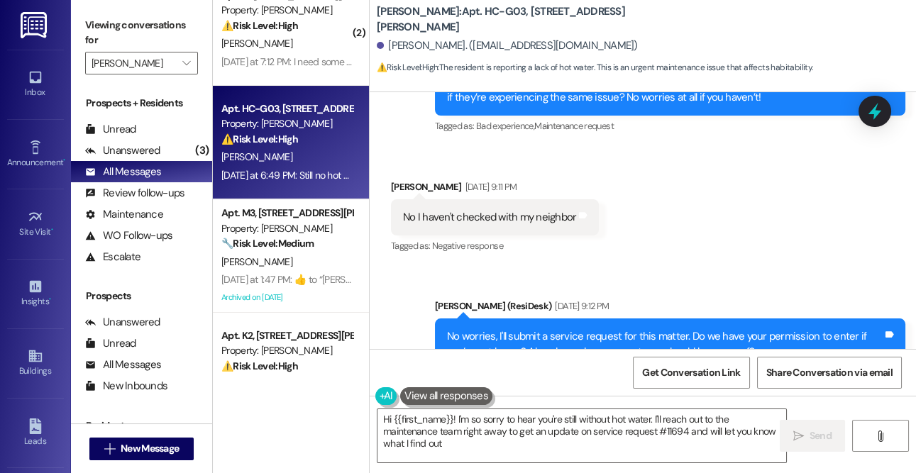
type textarea "Hi {{first_name}}! I'm so sorry to hear you're still without hot water. I'll re…"
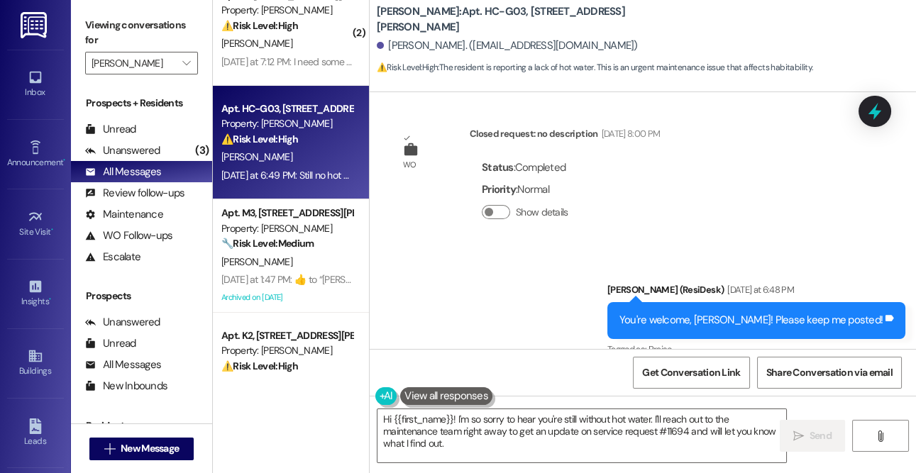
scroll to position [2986, 0]
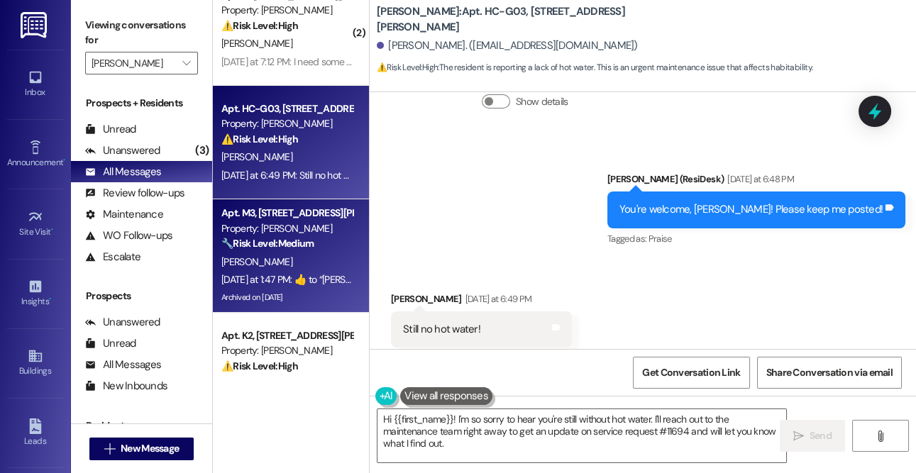
click at [277, 254] on div "[PERSON_NAME]" at bounding box center [287, 262] width 134 height 18
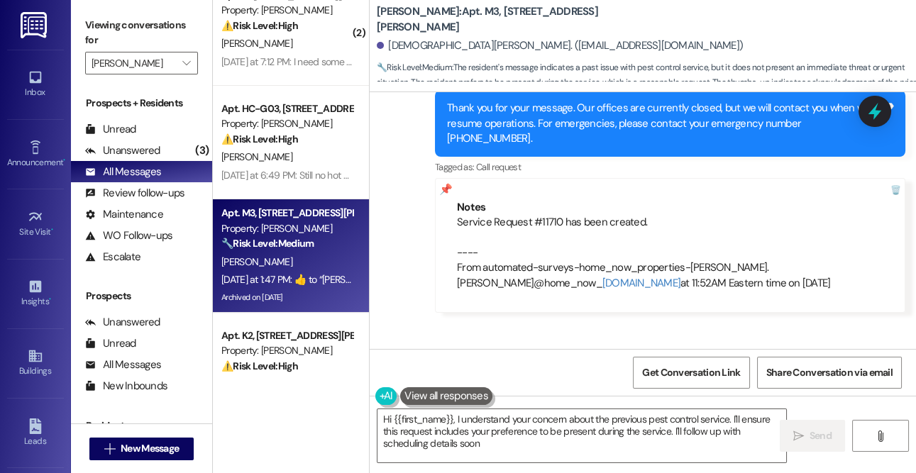
type textarea "Hi {{first_name}}, I understand your concern about the previous pest control se…"
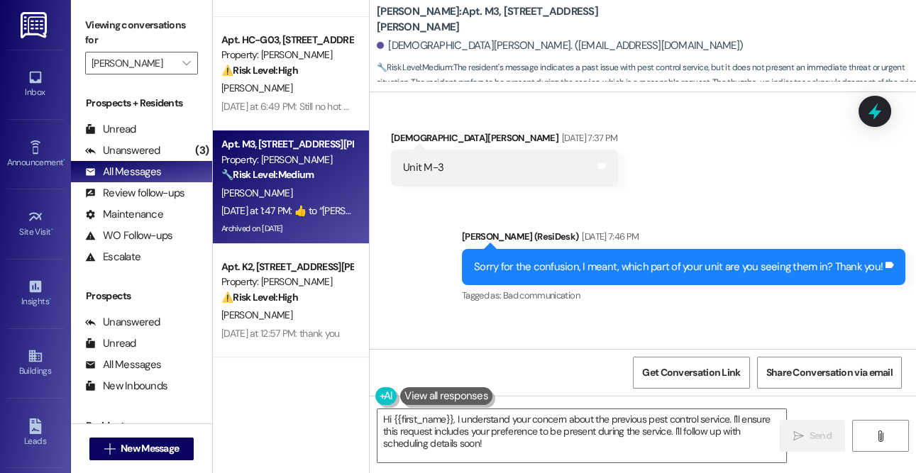
scroll to position [239, 0]
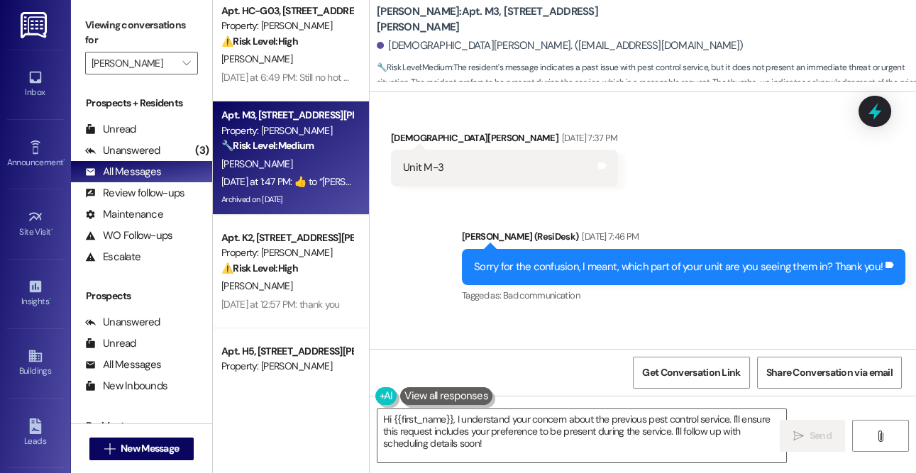
click at [309, 266] on div "⚠️ Risk Level: High The resident is requesting a rent extension due to hospital…" at bounding box center [286, 268] width 131 height 15
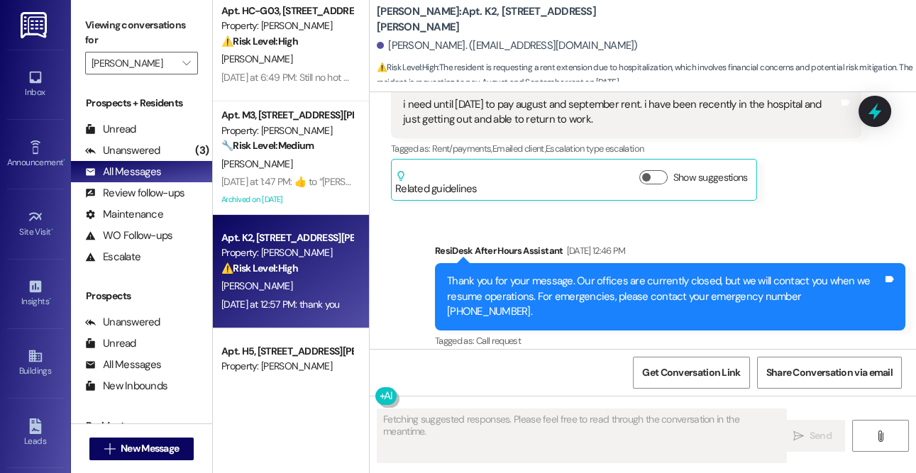
scroll to position [585, 0]
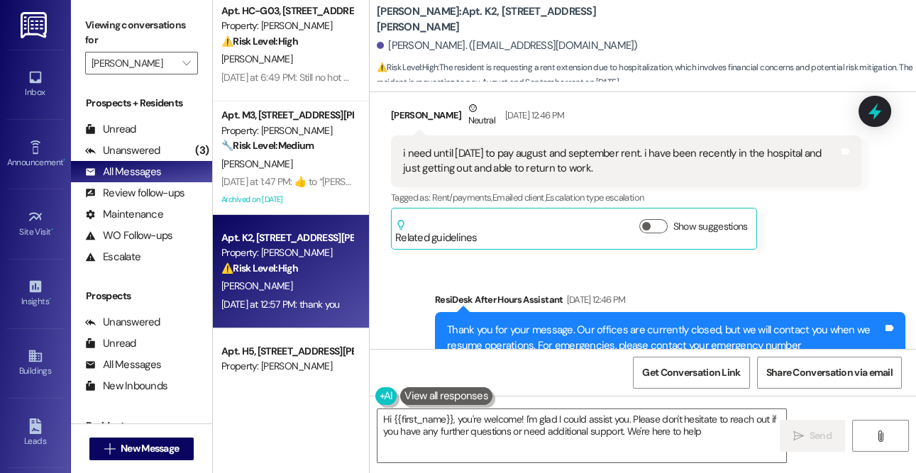
type textarea "Hi {{first_name}}, you're welcome! I'm glad I could assist you. Please don't he…"
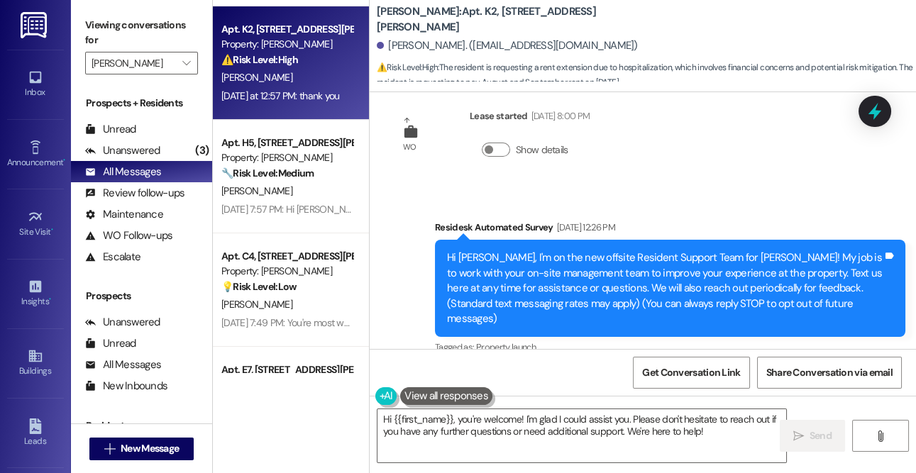
scroll to position [482, 0]
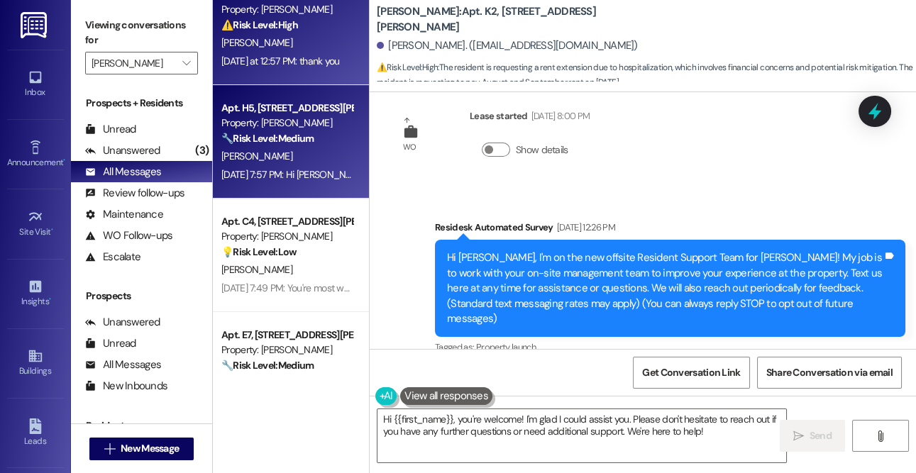
click at [336, 160] on div "[PERSON_NAME]" at bounding box center [287, 157] width 134 height 18
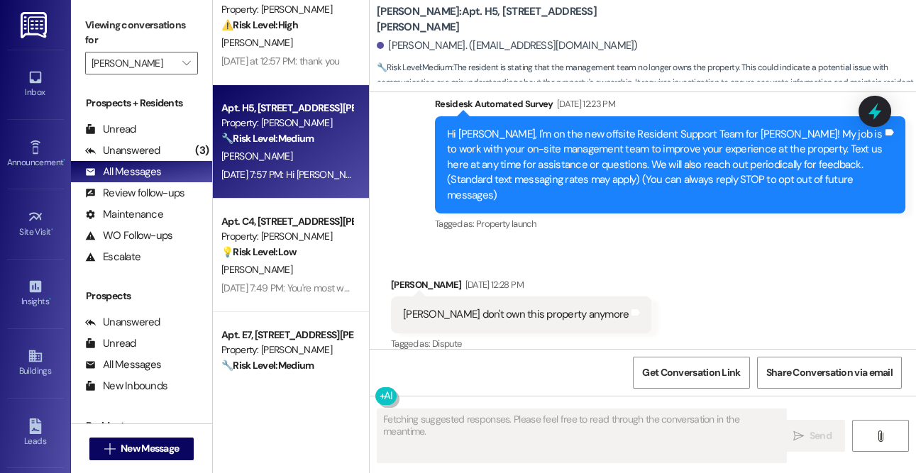
scroll to position [283, 0]
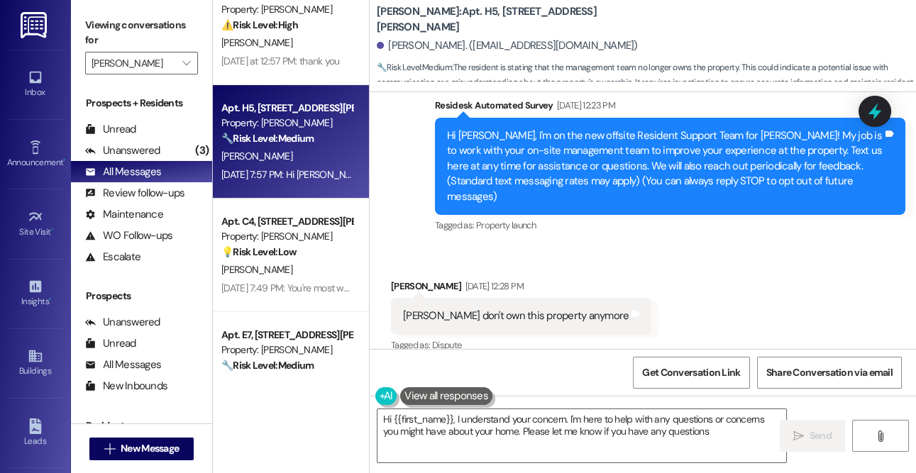
type textarea "Hi {{first_name}}, I understand your concern. I'm here to help with any questio…"
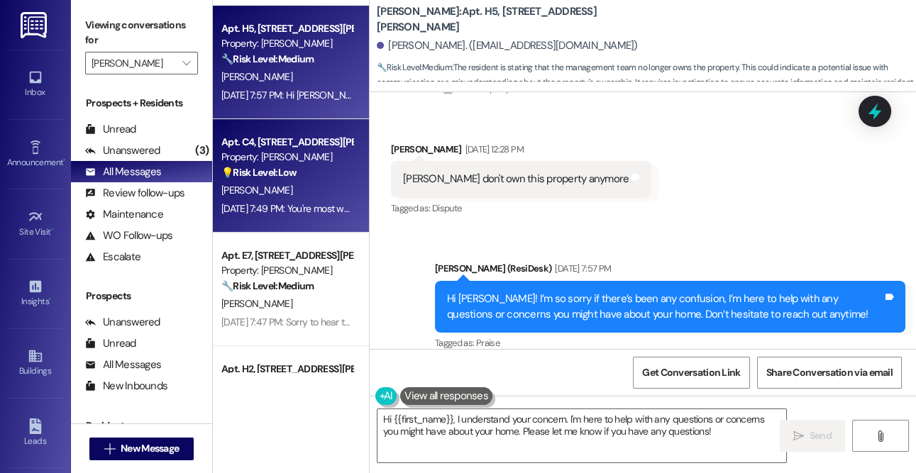
scroll to position [592, 0]
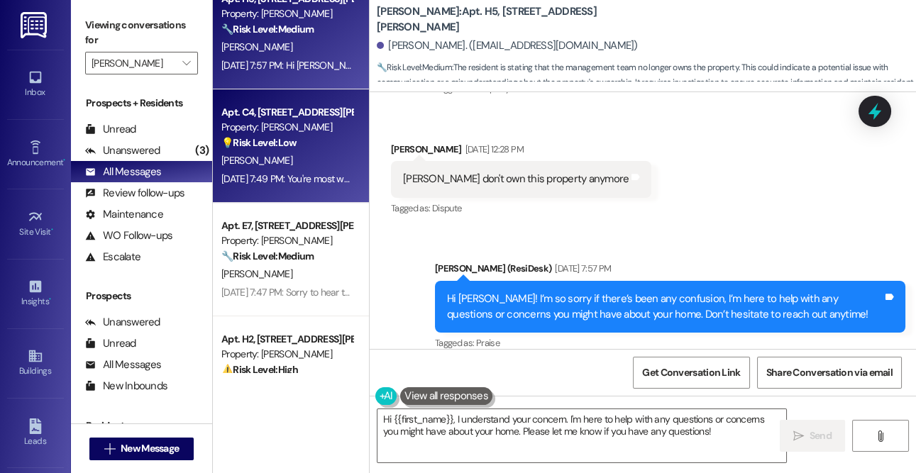
click at [298, 158] on div "[PERSON_NAME]" at bounding box center [287, 161] width 134 height 18
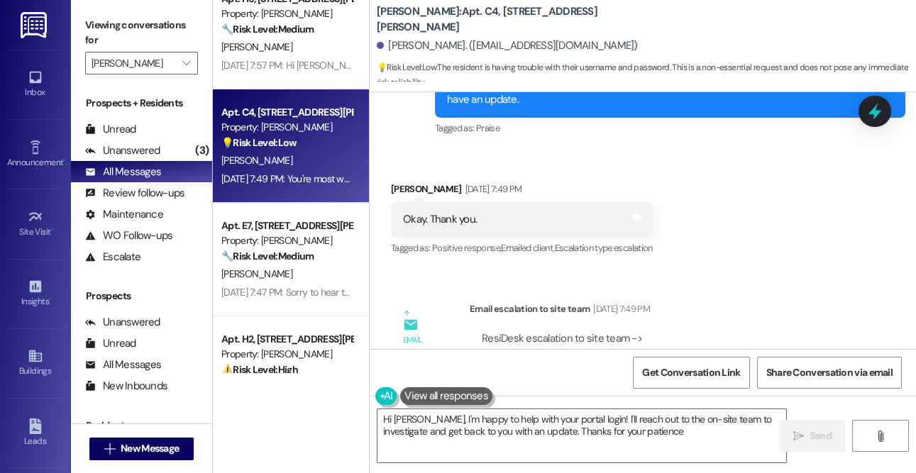
type textarea "Hi [PERSON_NAME], I'm happy to help with your portal login! I'll reach out to t…"
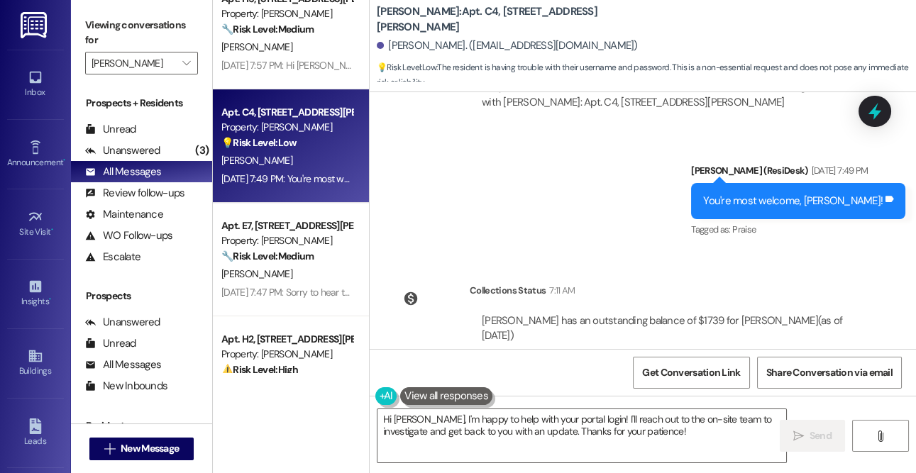
scroll to position [2017, 0]
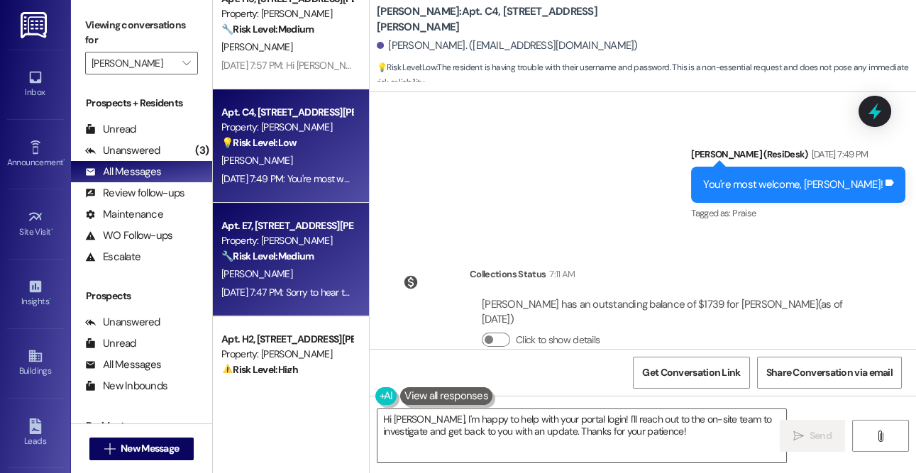
click at [334, 268] on div "[PERSON_NAME]" at bounding box center [287, 274] width 134 height 18
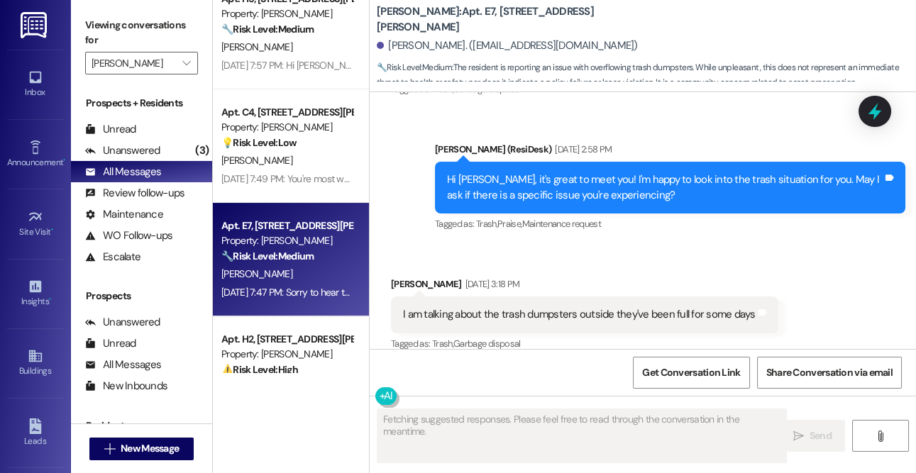
scroll to position [744, 0]
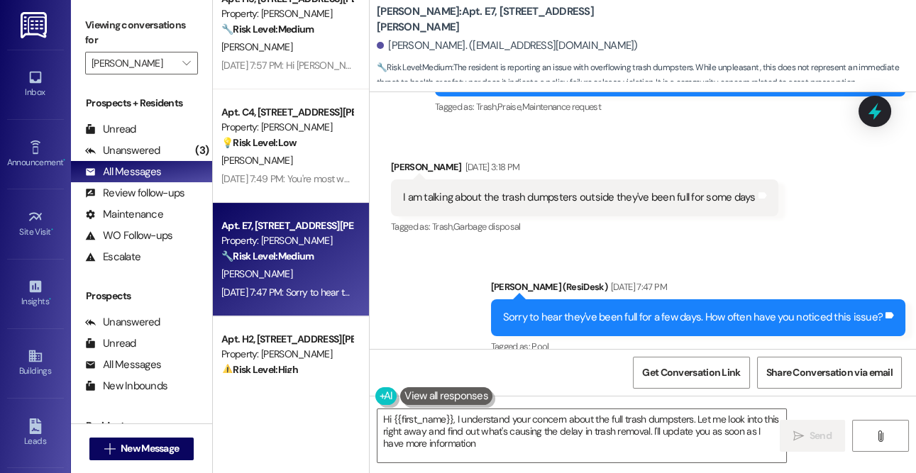
type textarea "Hi {{first_name}}, I understand your concern about the full trash dumpsters. Le…"
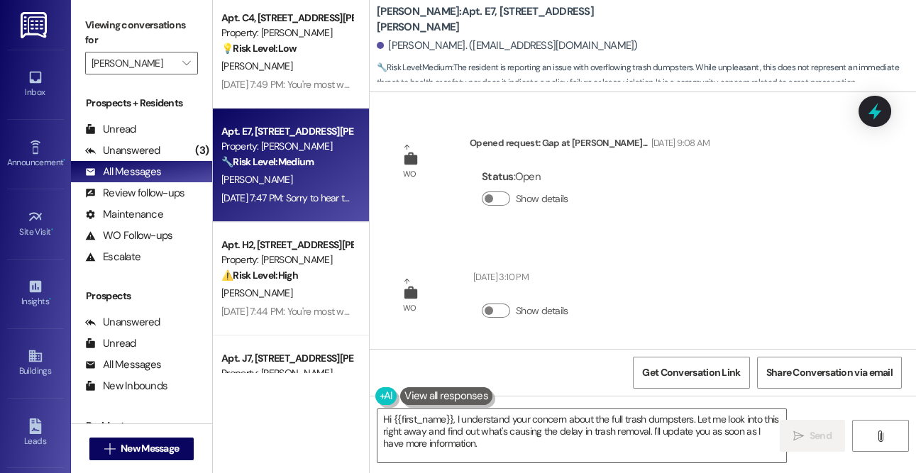
scroll to position [711, 0]
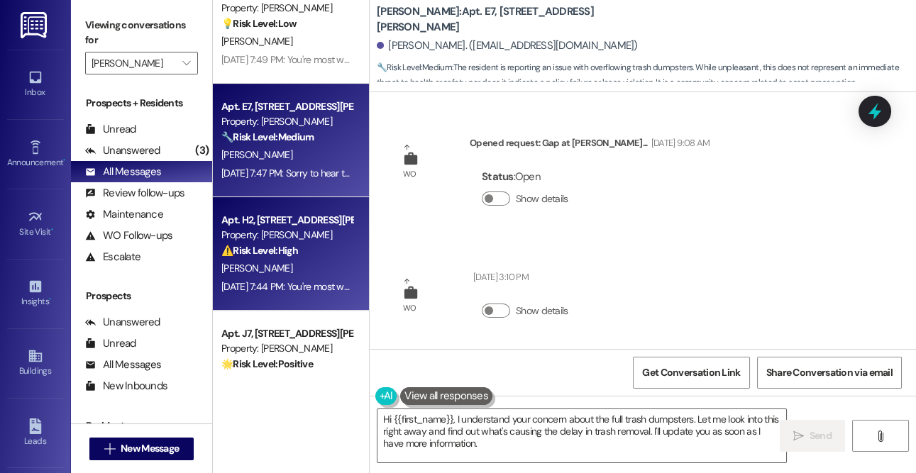
click at [293, 222] on div "Apt. H2, [STREET_ADDRESS][PERSON_NAME]" at bounding box center [286, 220] width 131 height 15
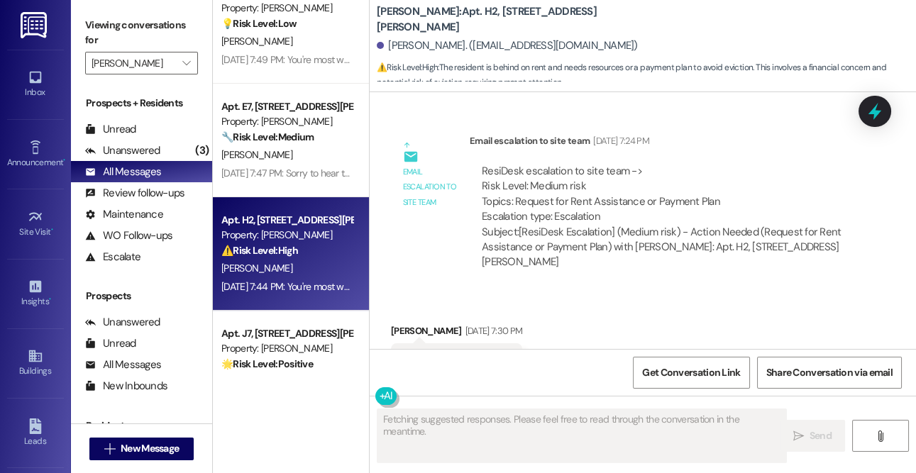
scroll to position [902, 0]
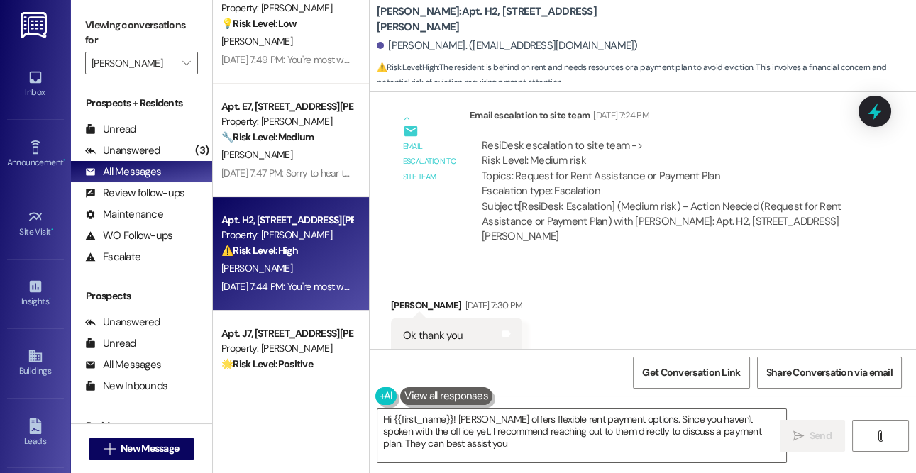
type textarea "Hi {{first_name}}! [PERSON_NAME] offers flexible rent payment options. Since yo…"
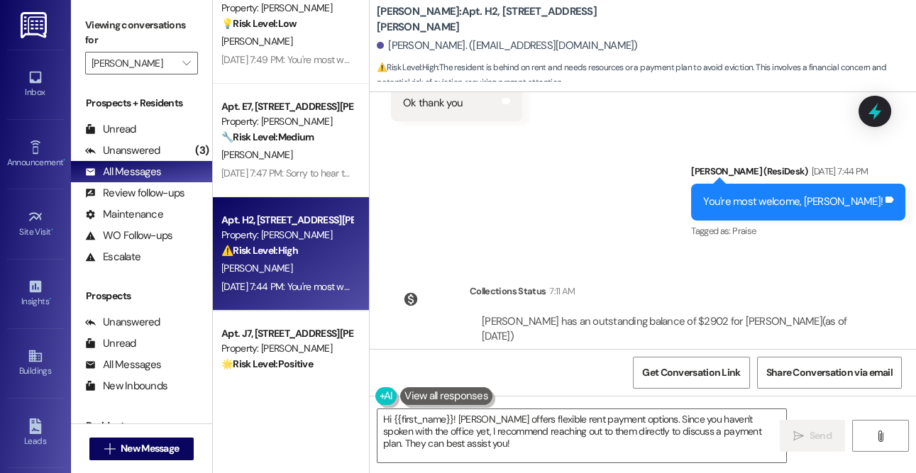
scroll to position [1168, 0]
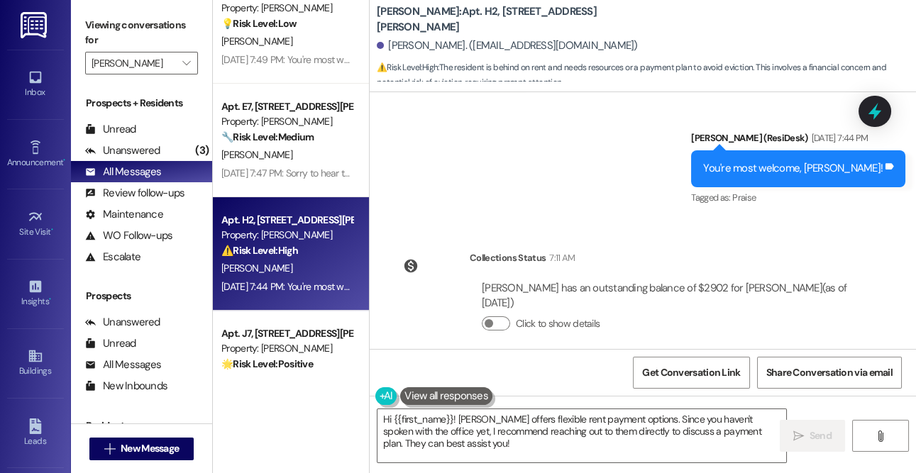
click at [501, 297] on div "[PERSON_NAME] has an outstanding balance of $2902 for [PERSON_NAME] (as of [DAT…" at bounding box center [665, 312] width 370 height 62
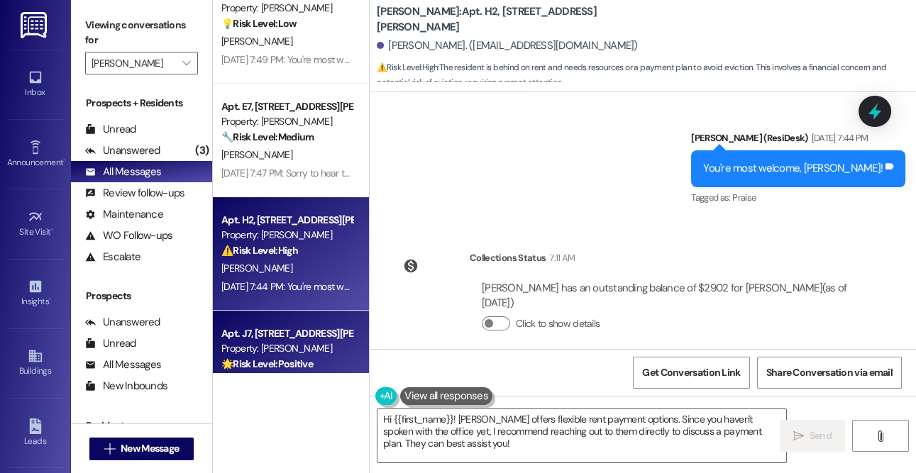
click at [300, 340] on div "Apt. J7, [STREET_ADDRESS][PERSON_NAME]" at bounding box center [286, 333] width 131 height 15
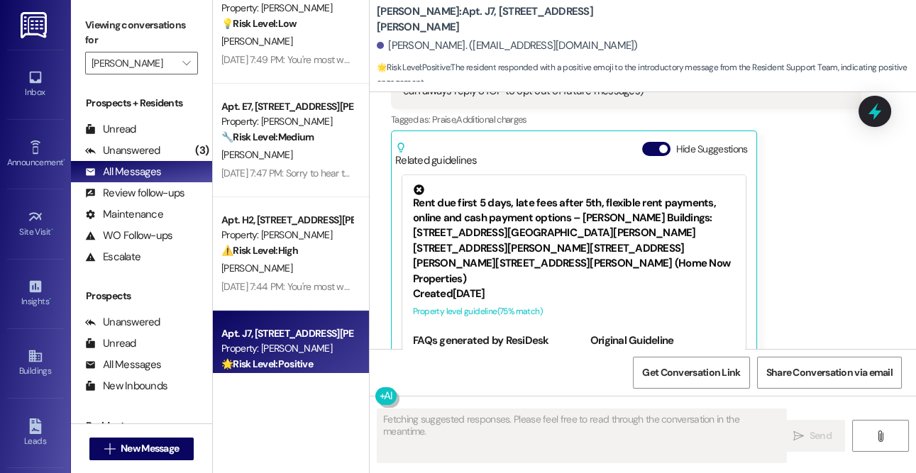
scroll to position [415, 0]
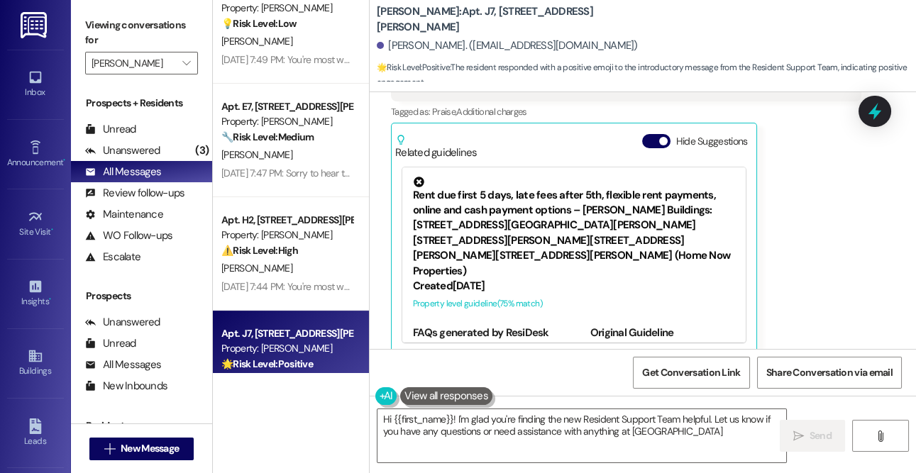
type textarea "Hi {{first_name}}! I'm glad you're finding the new Resident Support Team helpfu…"
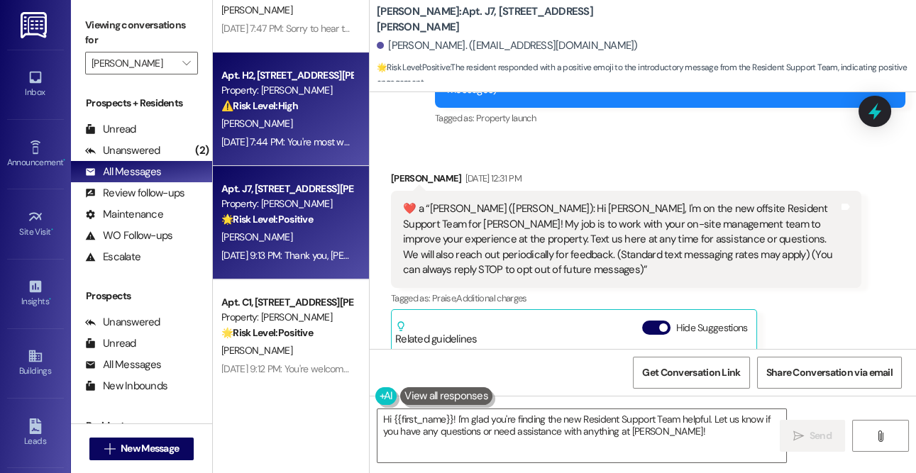
scroll to position [939, 0]
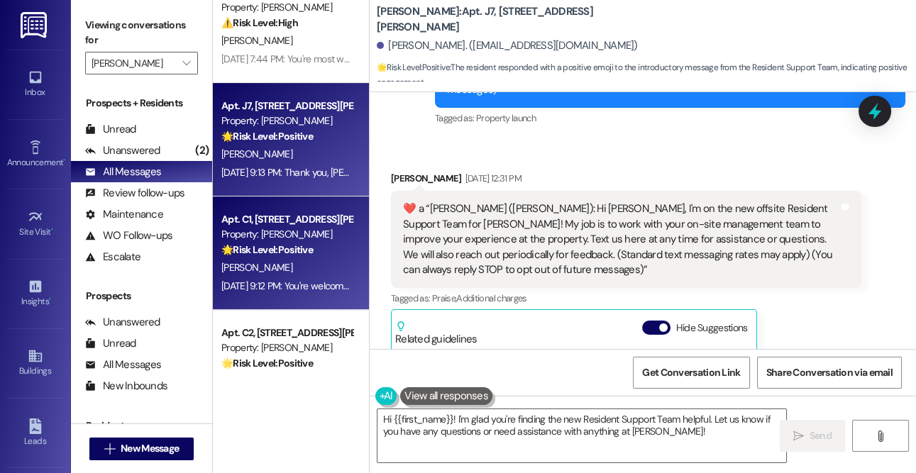
click at [295, 250] on strong "🌟 Risk Level: Positive" at bounding box center [267, 249] width 92 height 13
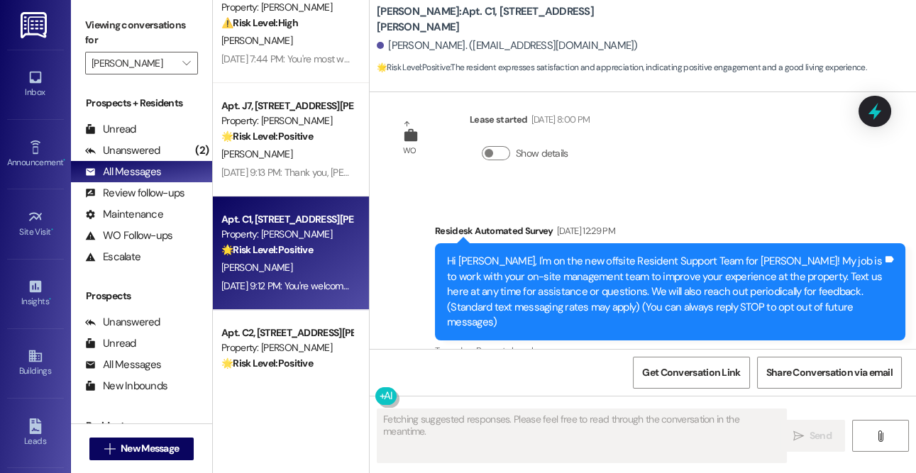
scroll to position [13, 0]
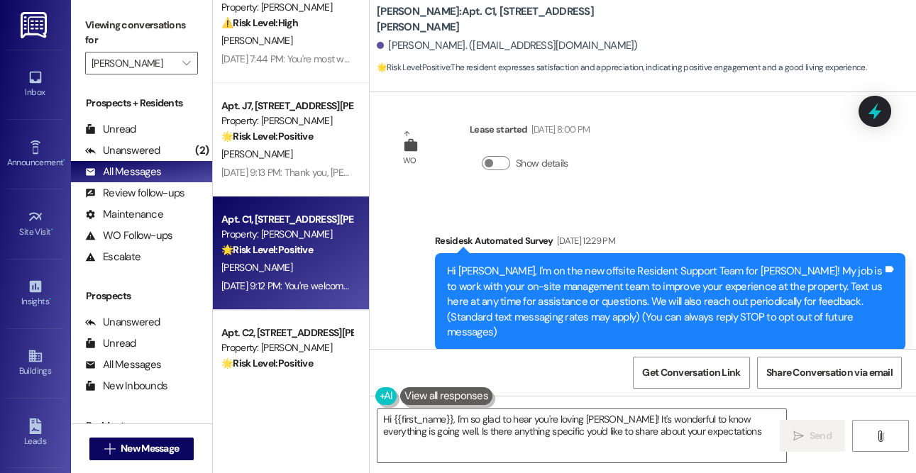
type textarea "Hi {{first_name}}, I'm so glad to hear you're loving [PERSON_NAME]! It's wonder…"
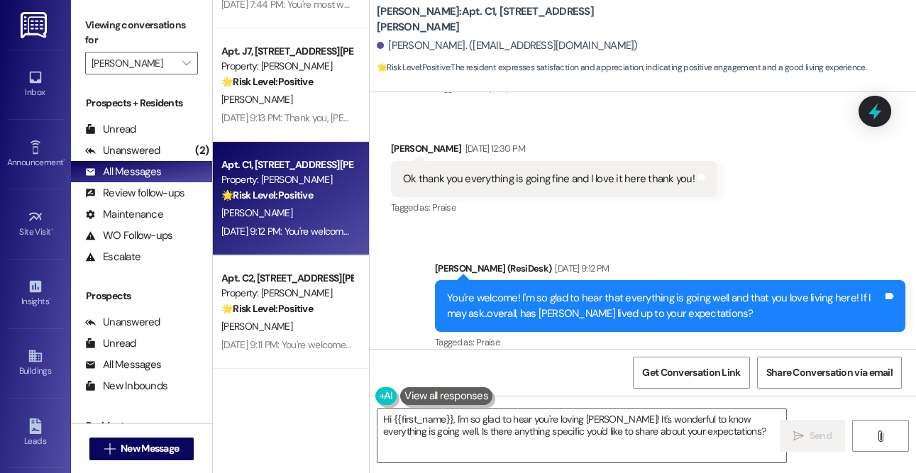
scroll to position [1023, 0]
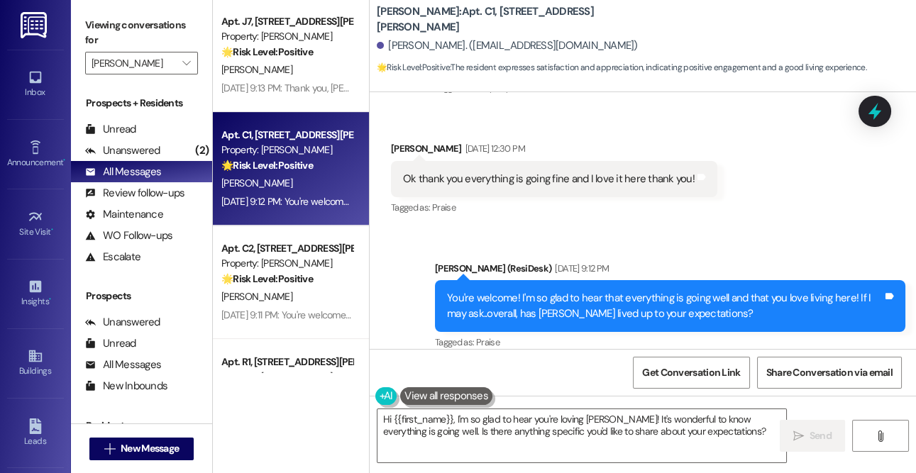
click at [293, 286] on div "Apt. C2, [STREET_ADDRESS][PERSON_NAME] Property: [PERSON_NAME] 🌟 Risk Level: Po…" at bounding box center [287, 264] width 134 height 48
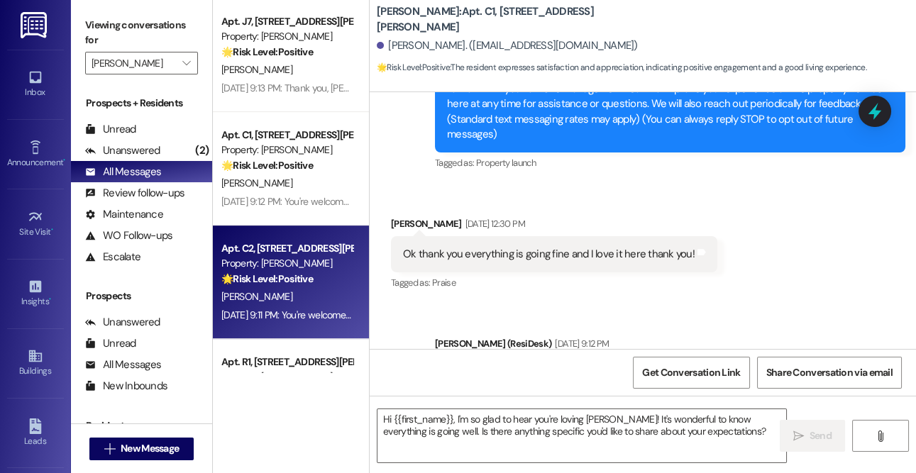
type textarea "Fetching suggested responses. Please feel free to read through the conversation…"
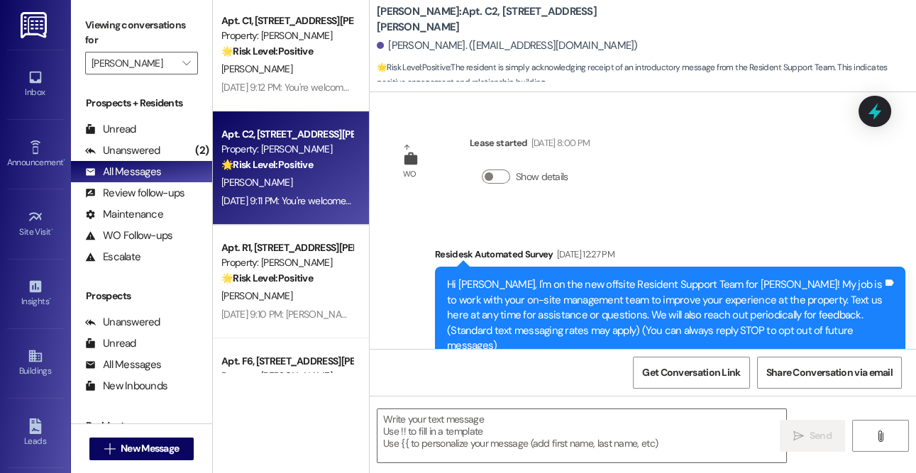
scroll to position [1140, 0]
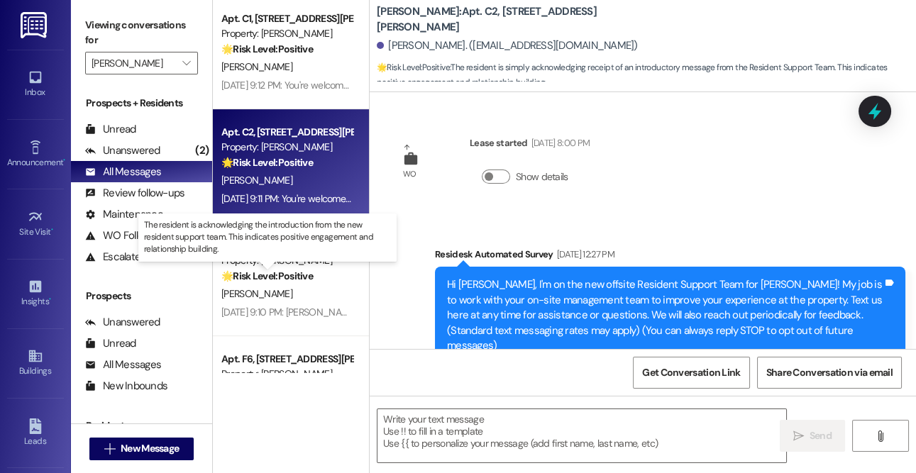
click at [282, 281] on strong "🌟 Risk Level: Positive" at bounding box center [267, 276] width 92 height 13
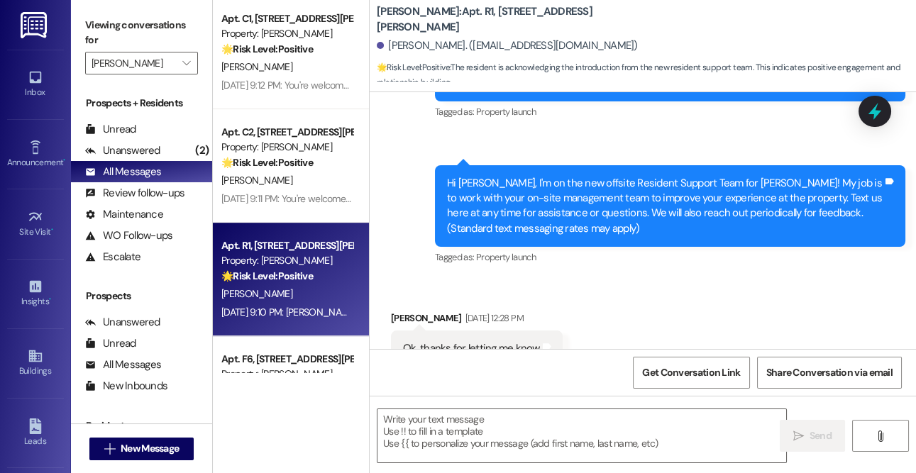
type textarea "Fetching suggested responses. Please feel free to read through the conversation…"
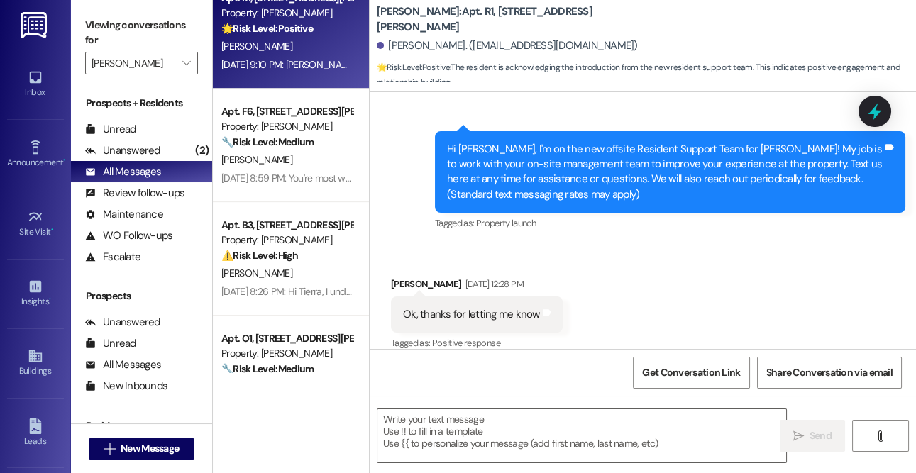
scroll to position [1414, 0]
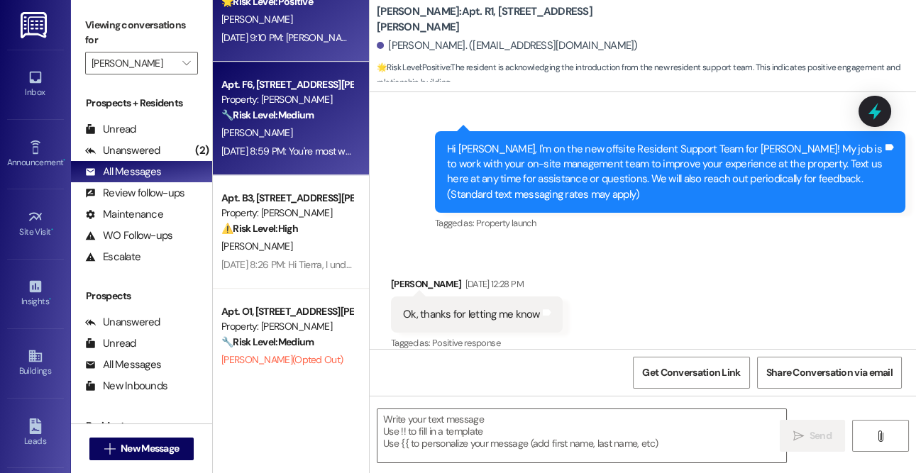
click at [309, 139] on div "[PERSON_NAME]" at bounding box center [287, 133] width 134 height 18
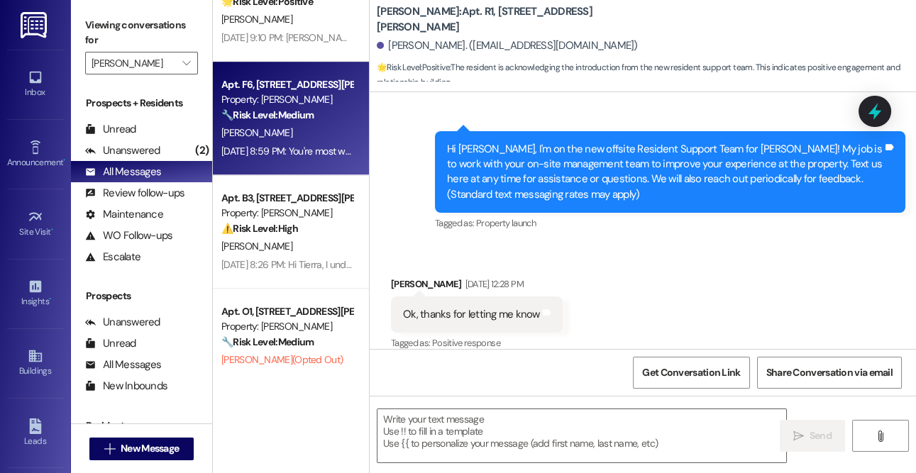
type textarea "Fetching suggested responses. Please feel free to read through the conversation…"
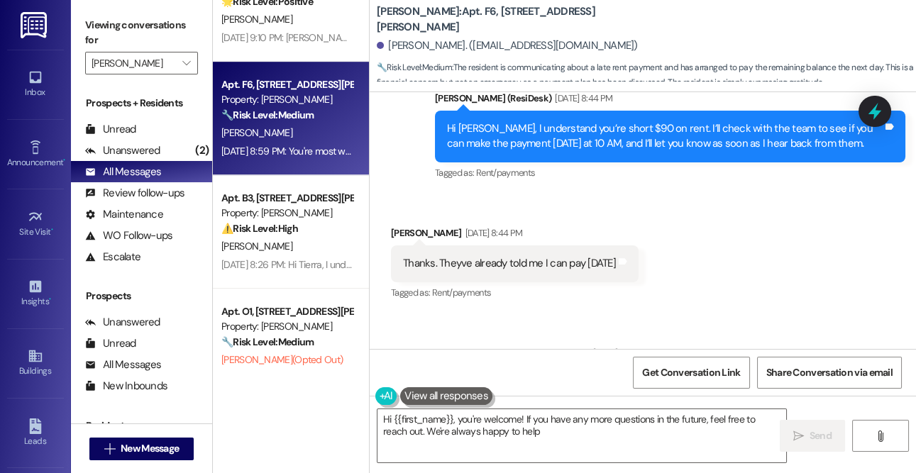
type textarea "Hi {{first_name}}, you're welcome! If you have any more questions in the future…"
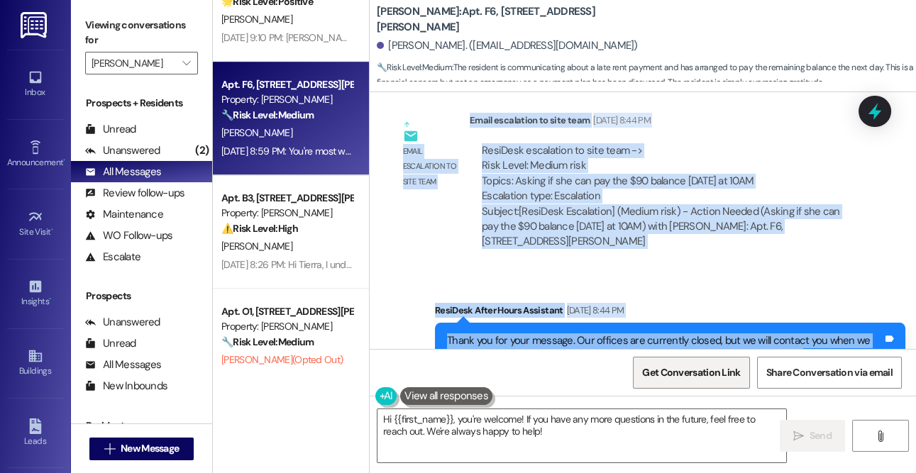
scroll to position [1068, 0]
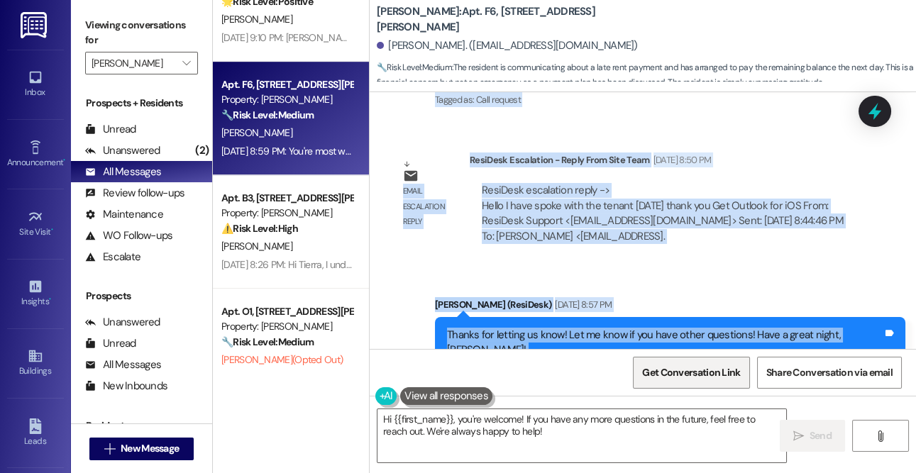
drag, startPoint x: 435, startPoint y: 194, endPoint x: 680, endPoint y: 380, distance: 307.4
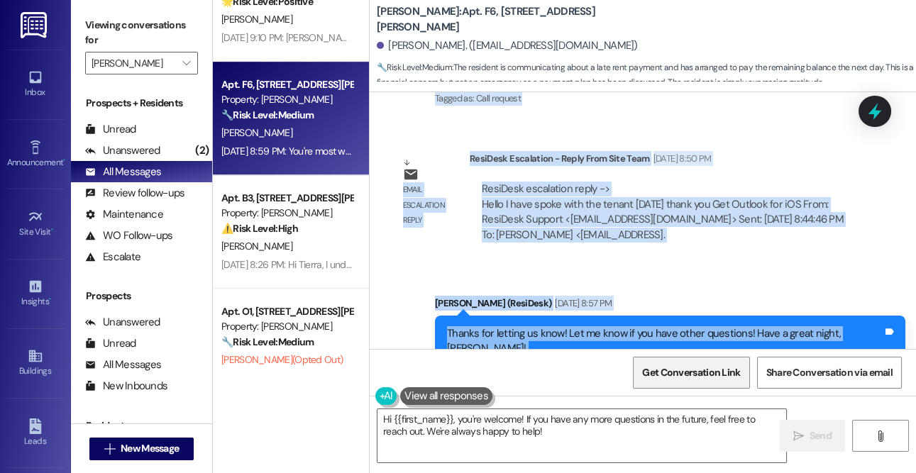
click at [680, 380] on div "Lease started [DATE] 7:00 PM Survey, sent via SMS Residesk Automated Survey [DA…" at bounding box center [643, 328] width 546 height 473
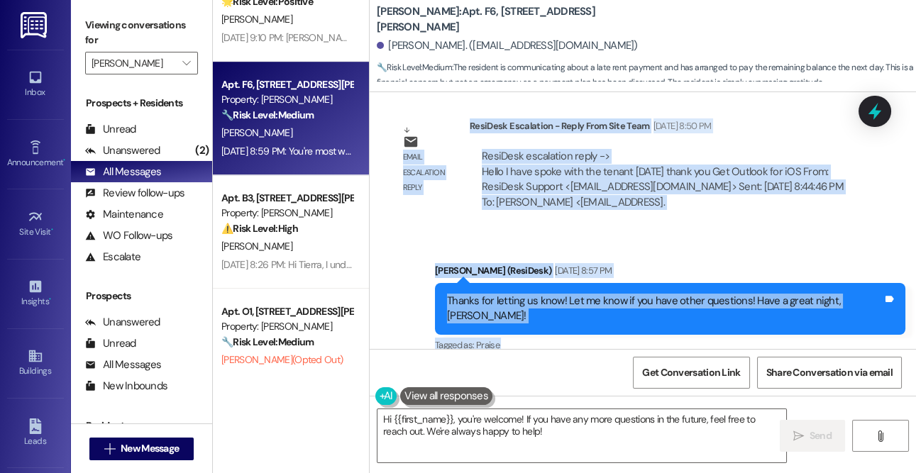
drag, startPoint x: 680, startPoint y: 380, endPoint x: 663, endPoint y: 321, distance: 60.4
click at [663, 321] on div "Lease started [DATE] 7:00 PM Survey, sent via SMS Residesk Automated Survey [DA…" at bounding box center [643, 328] width 546 height 473
copy div "Residesk Automated Survey [DATE] 12:26 PM Hi [PERSON_NAME], I'm on the new offs…"
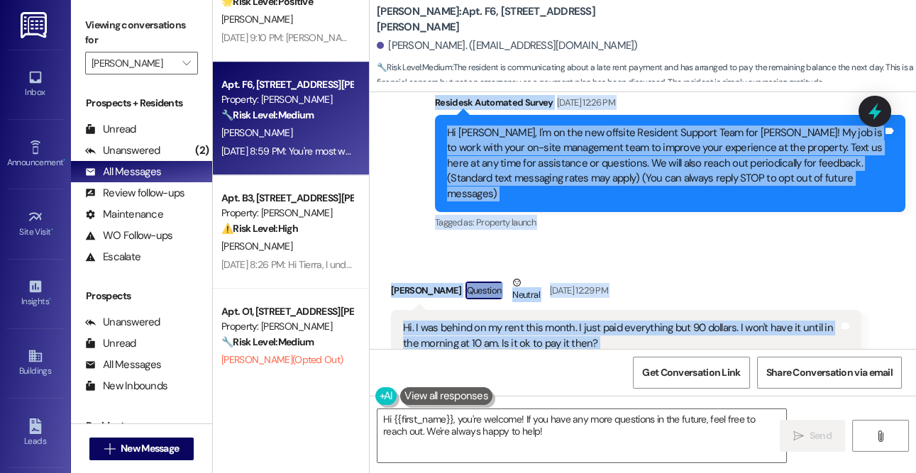
scroll to position [133, 0]
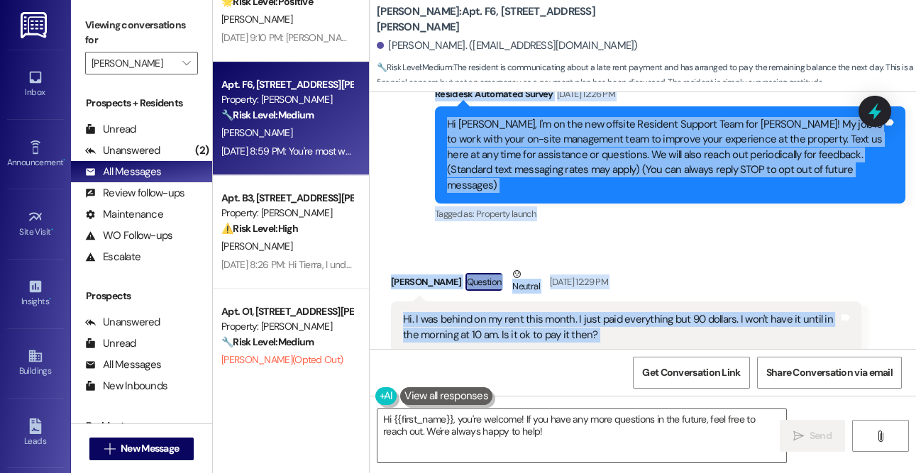
click at [511, 204] on div "Tagged as: Property launch Click to highlight conversations about Property laun…" at bounding box center [670, 214] width 470 height 21
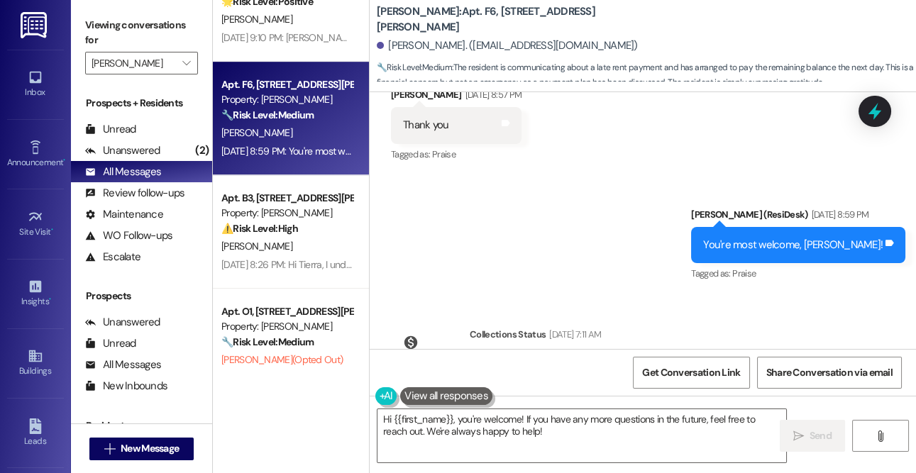
scroll to position [1409, 0]
